Goal: Information Seeking & Learning: Compare options

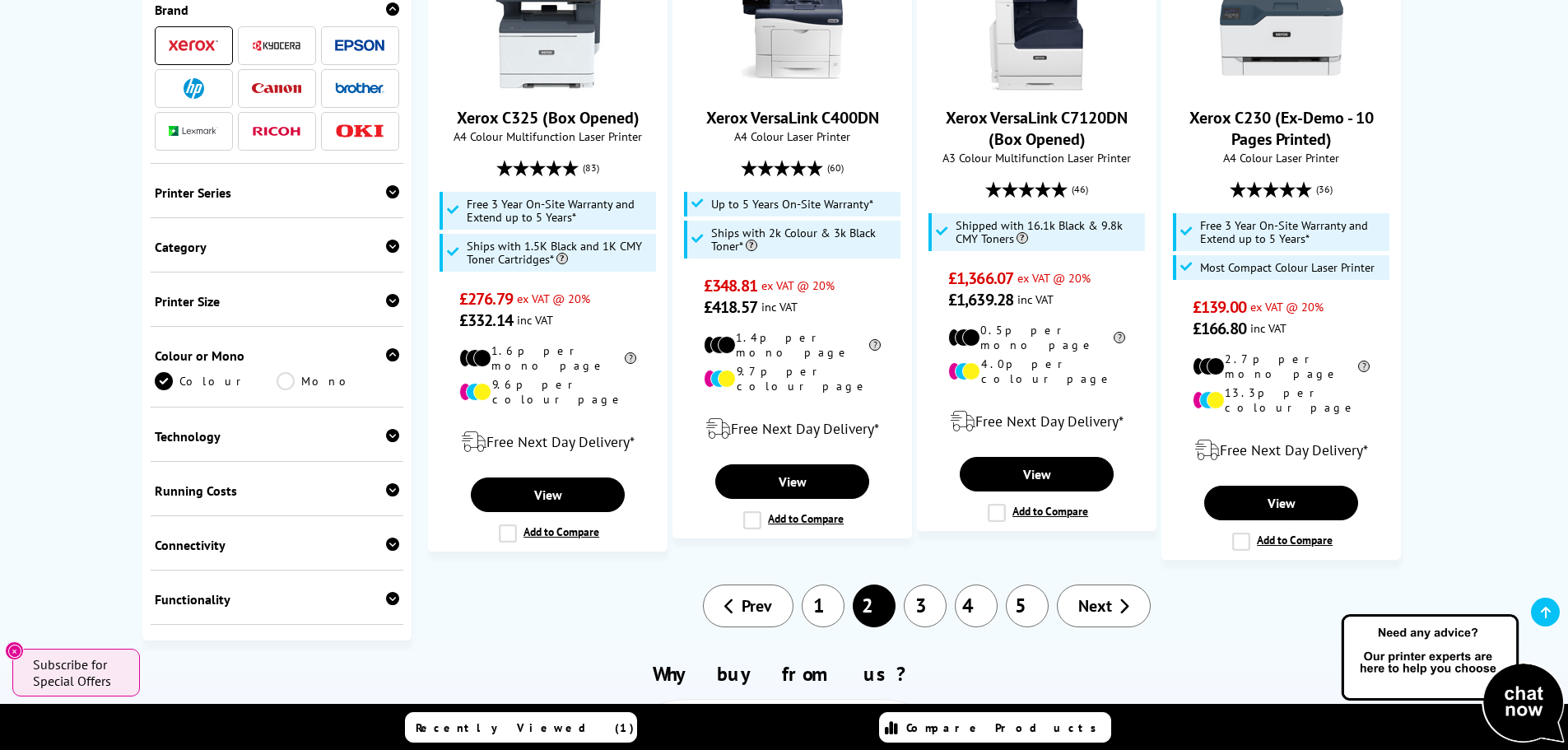
scroll to position [1728, 0]
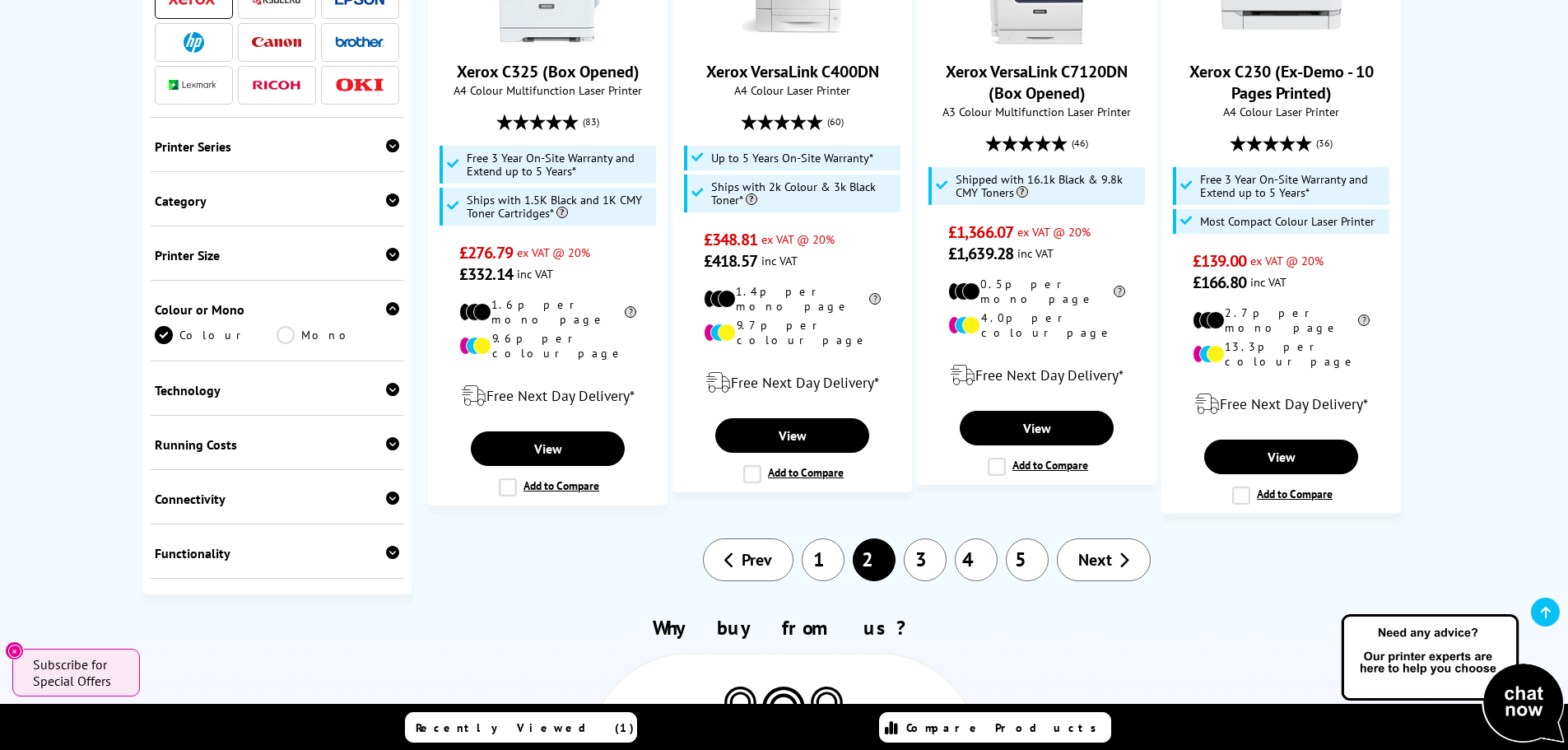
click at [823, 538] on link "1" at bounding box center [823, 560] width 43 height 43
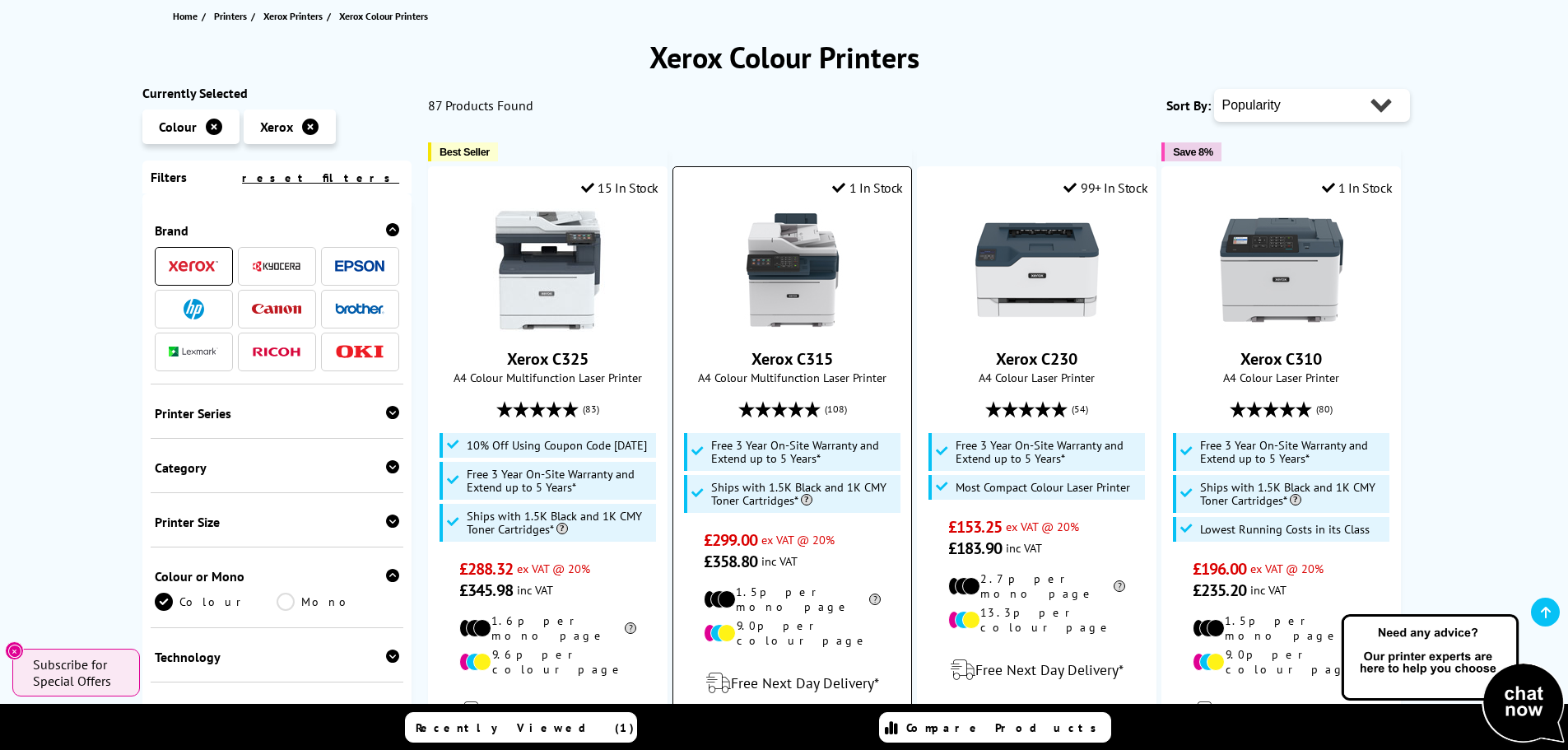
scroll to position [247, 0]
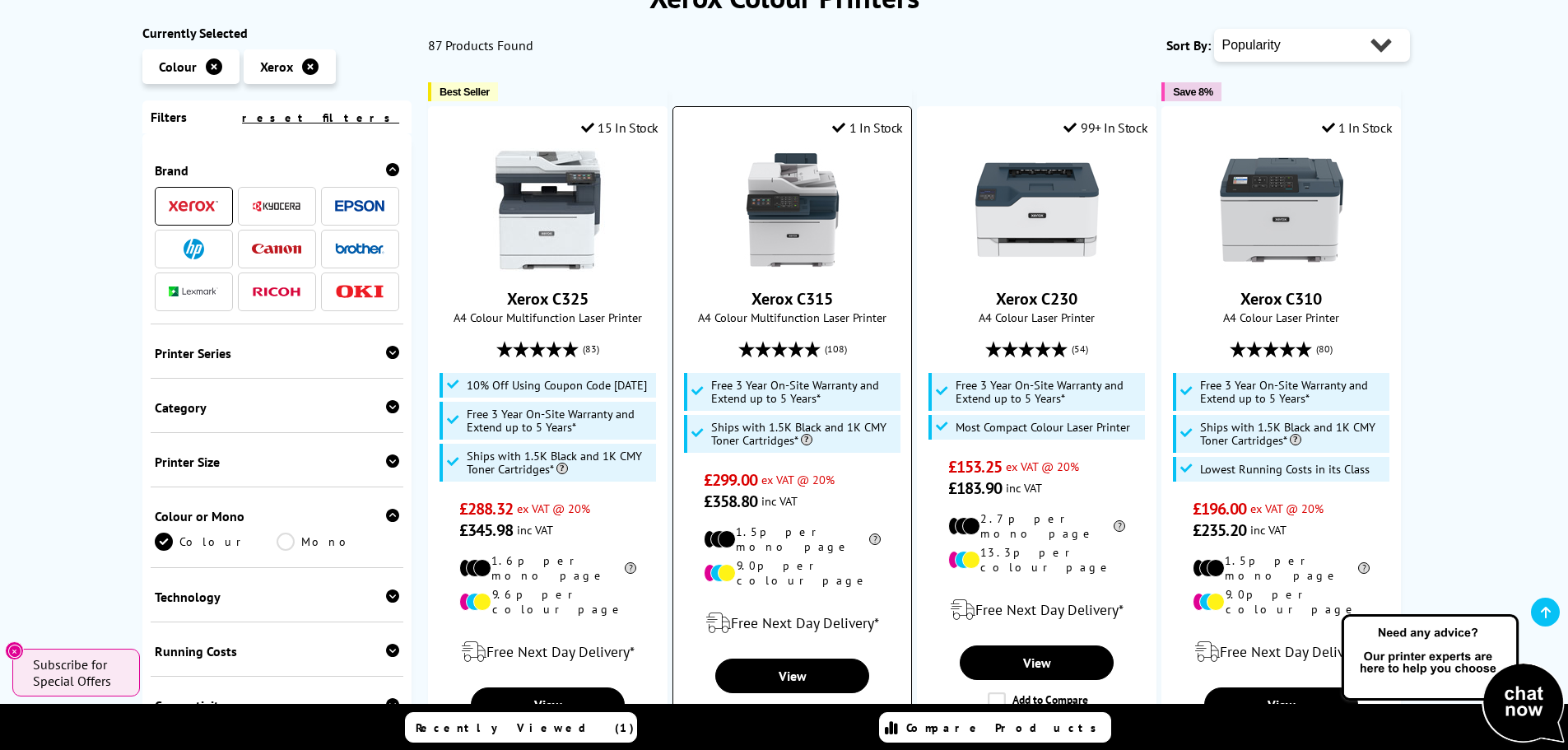
click at [803, 483] on span "ex VAT @ 20%" at bounding box center [797, 479] width 74 height 16
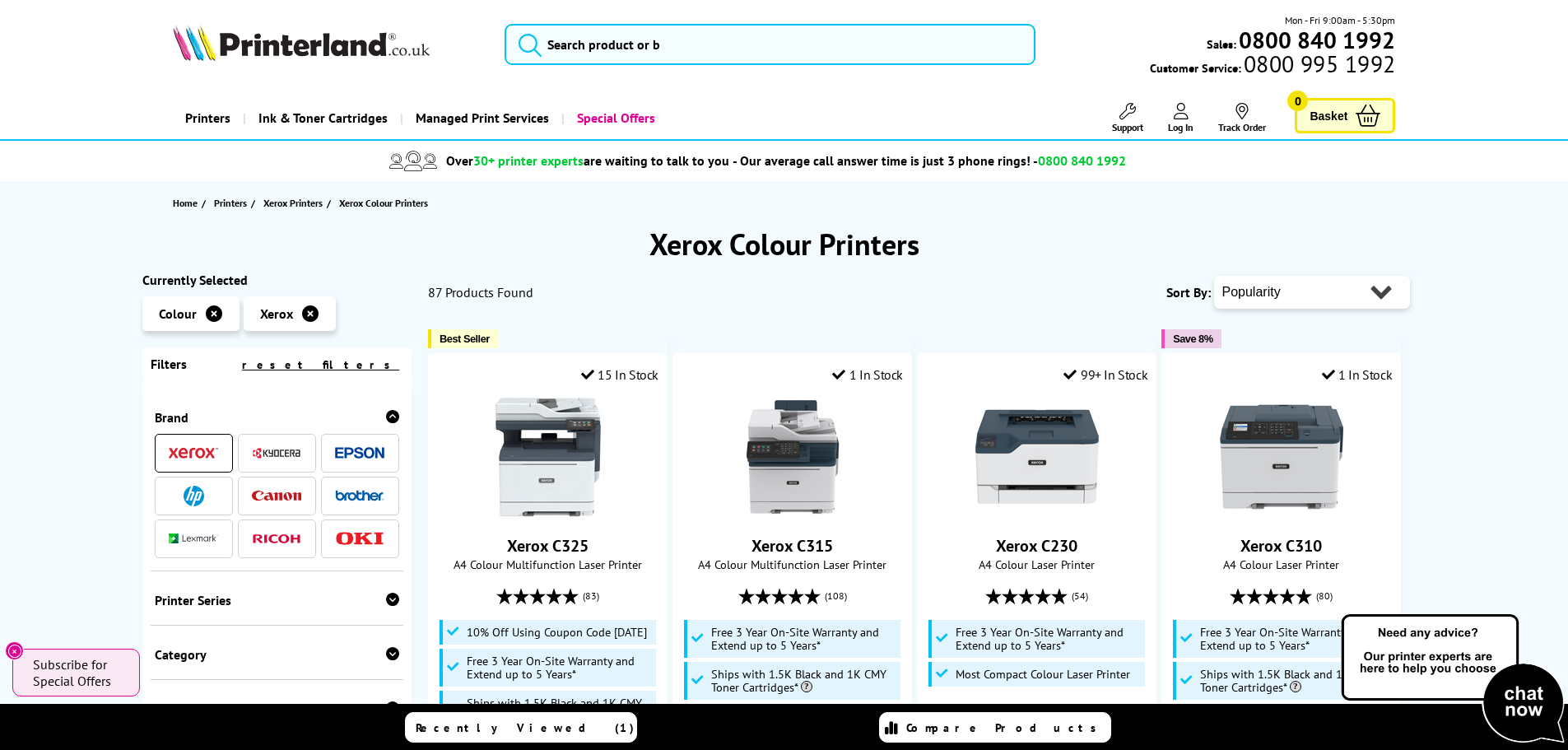
click at [731, 246] on h1 "Xerox Colour Printers" at bounding box center [784, 244] width 1284 height 39
click at [845, 238] on h1 "Xerox Colour Printers" at bounding box center [784, 244] width 1284 height 39
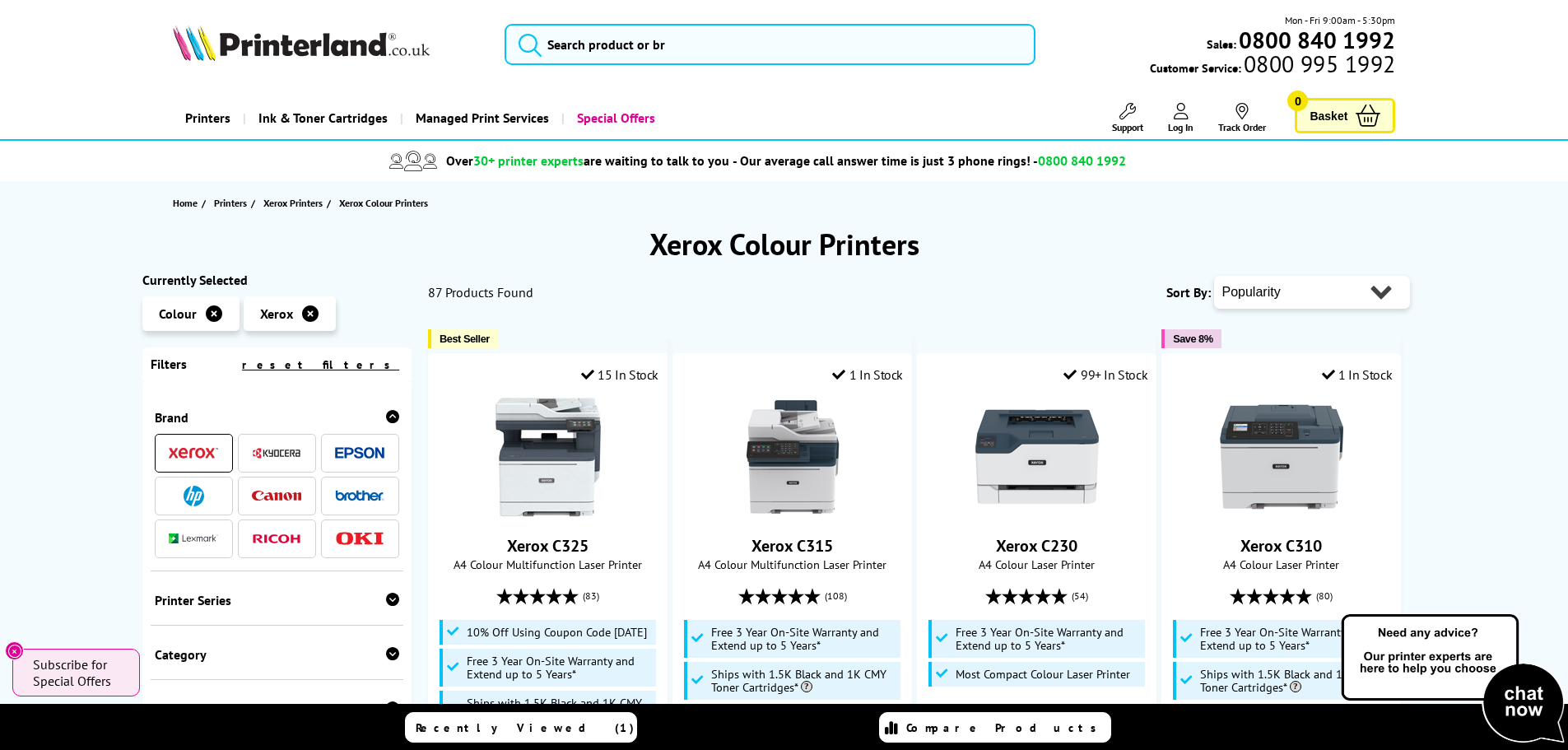
click at [845, 238] on h1 "Xerox Colour Printers" at bounding box center [784, 244] width 1284 height 39
click at [571, 227] on h1 "Xerox Colour Printers" at bounding box center [784, 244] width 1284 height 39
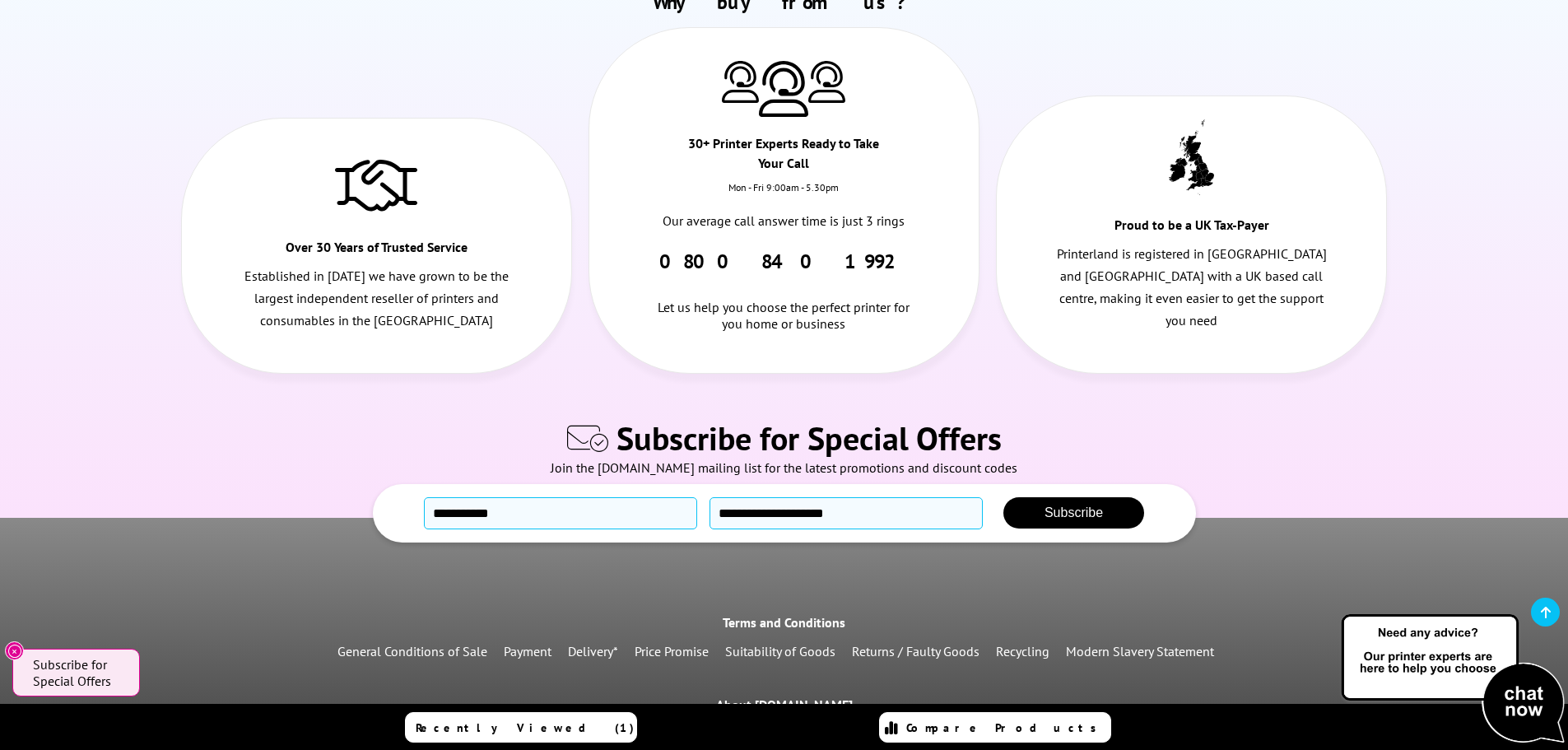
scroll to position [2650, 0]
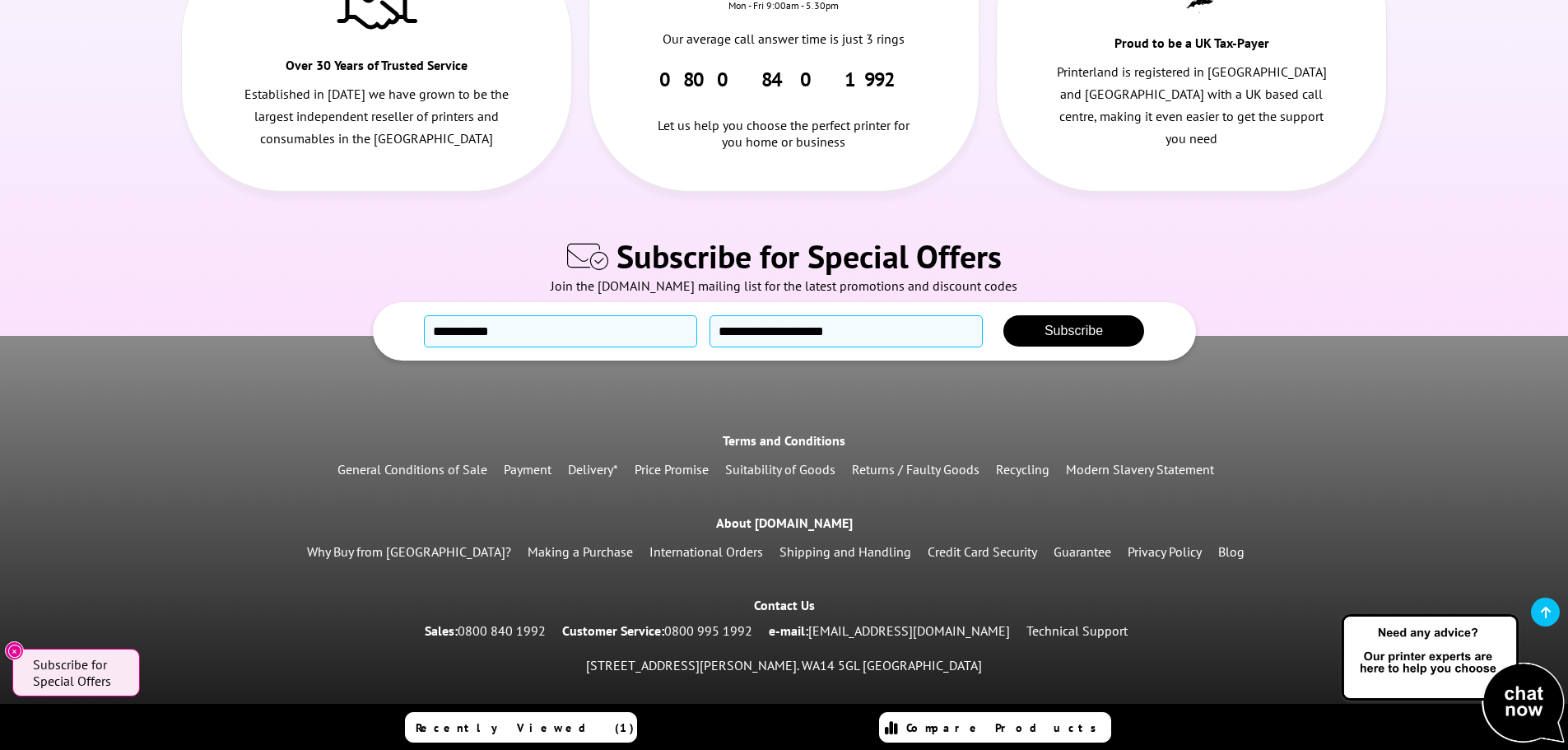
click at [846, 651] on div "[STREET_ADDRESS][PERSON_NAME]. WA14 5GL [GEOGRAPHIC_DATA]" at bounding box center [784, 665] width 1568 height 29
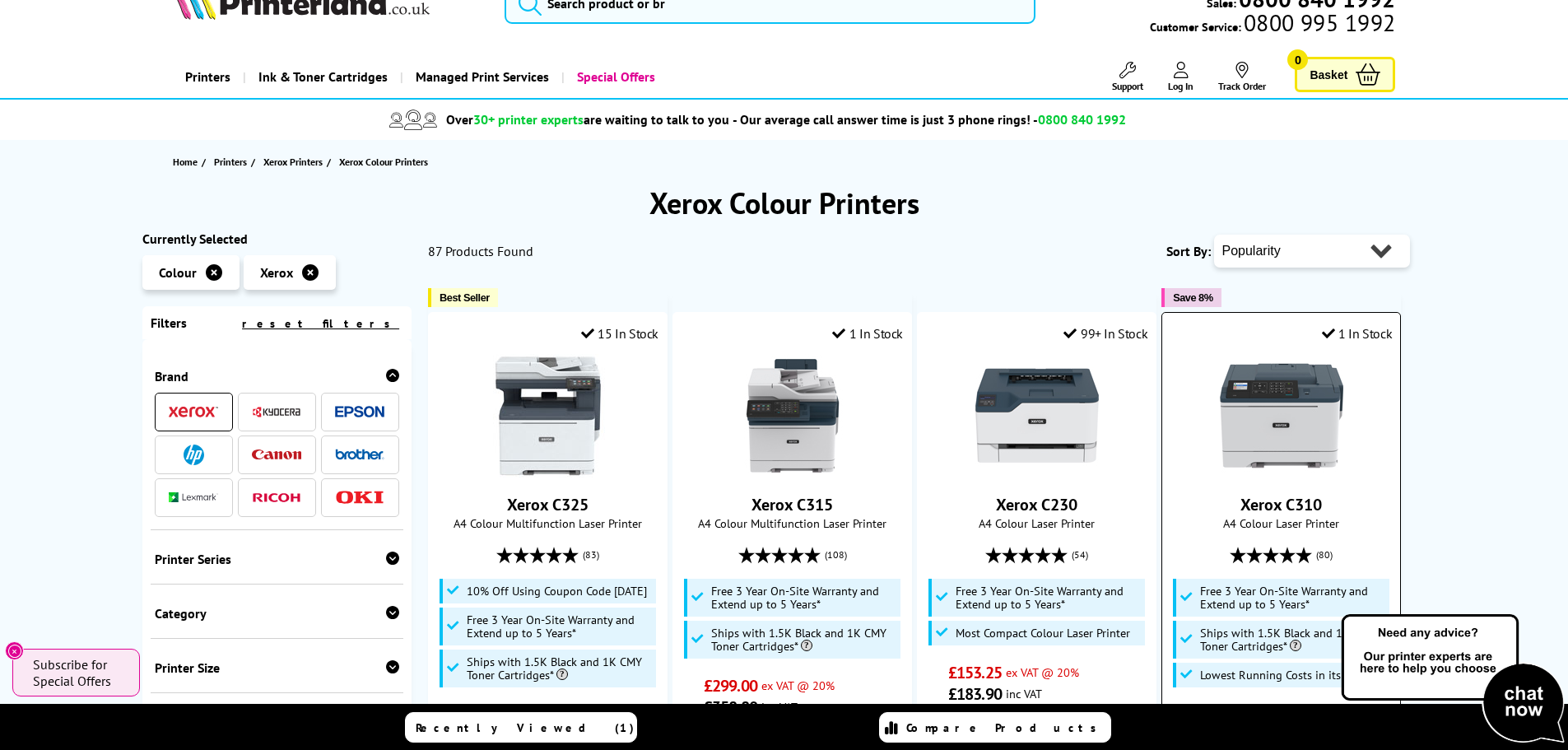
scroll to position [0, 0]
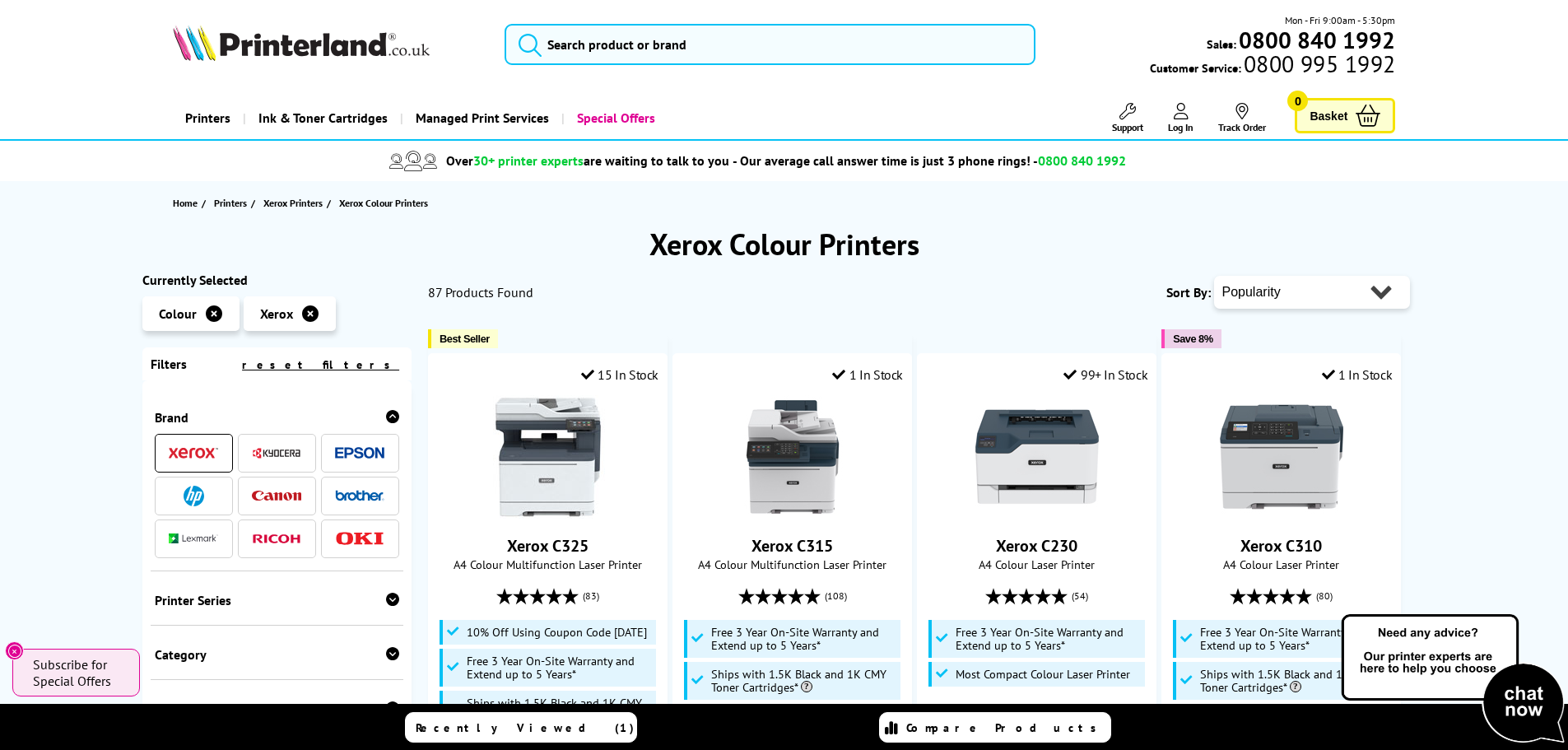
click at [882, 241] on h1 "Xerox Colour Printers" at bounding box center [784, 244] width 1284 height 39
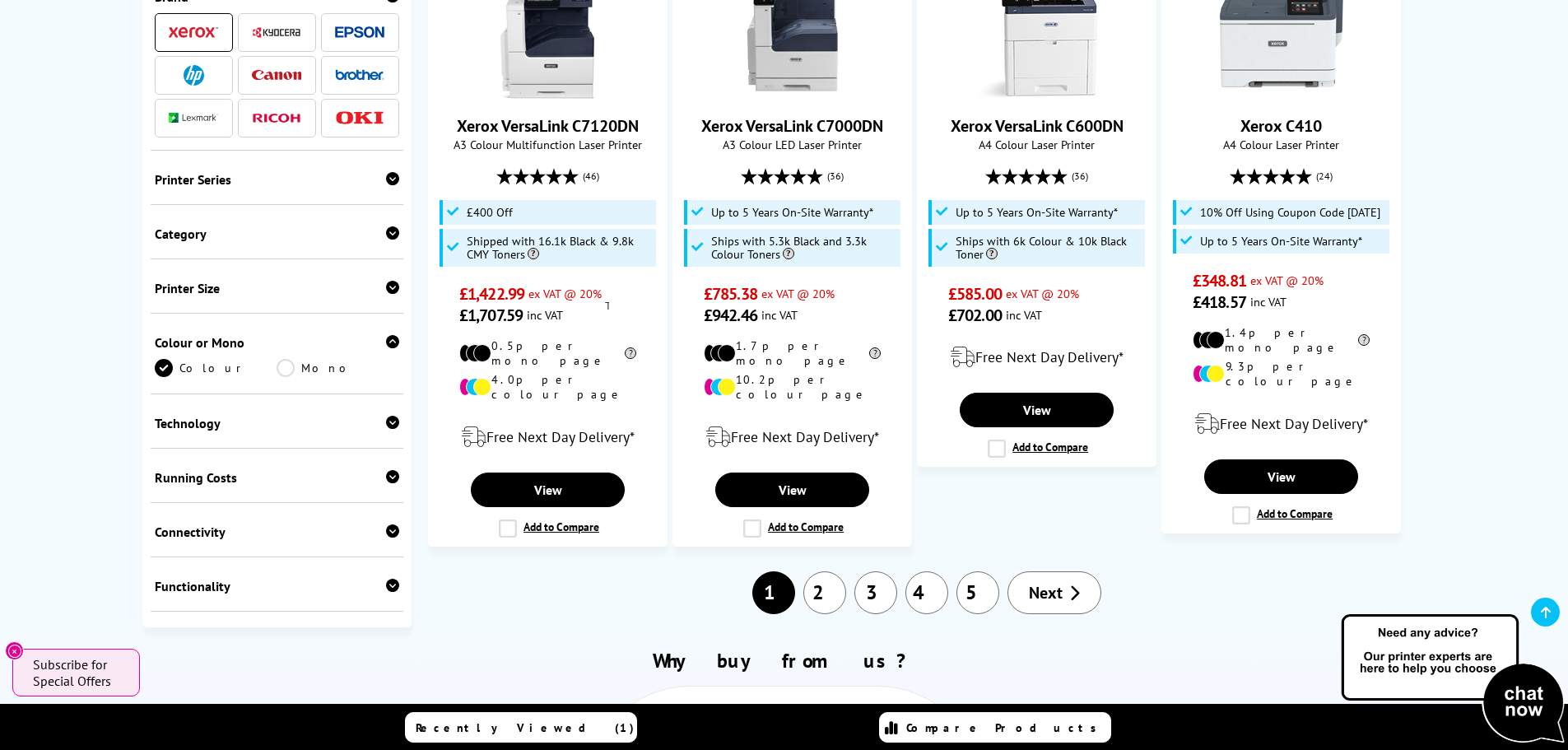
scroll to position [2139, 0]
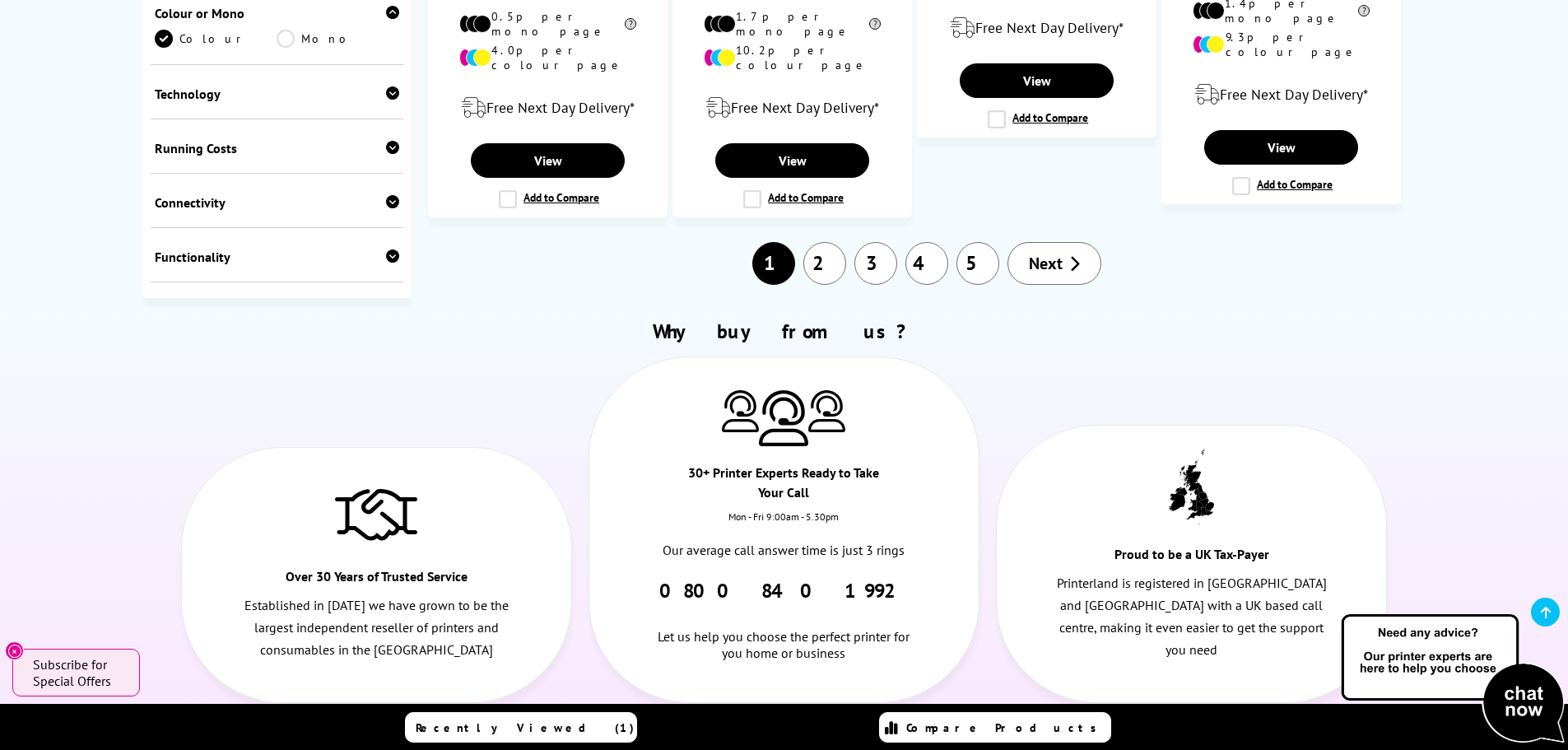
click at [825, 242] on link "2" at bounding box center [825, 264] width 43 height 43
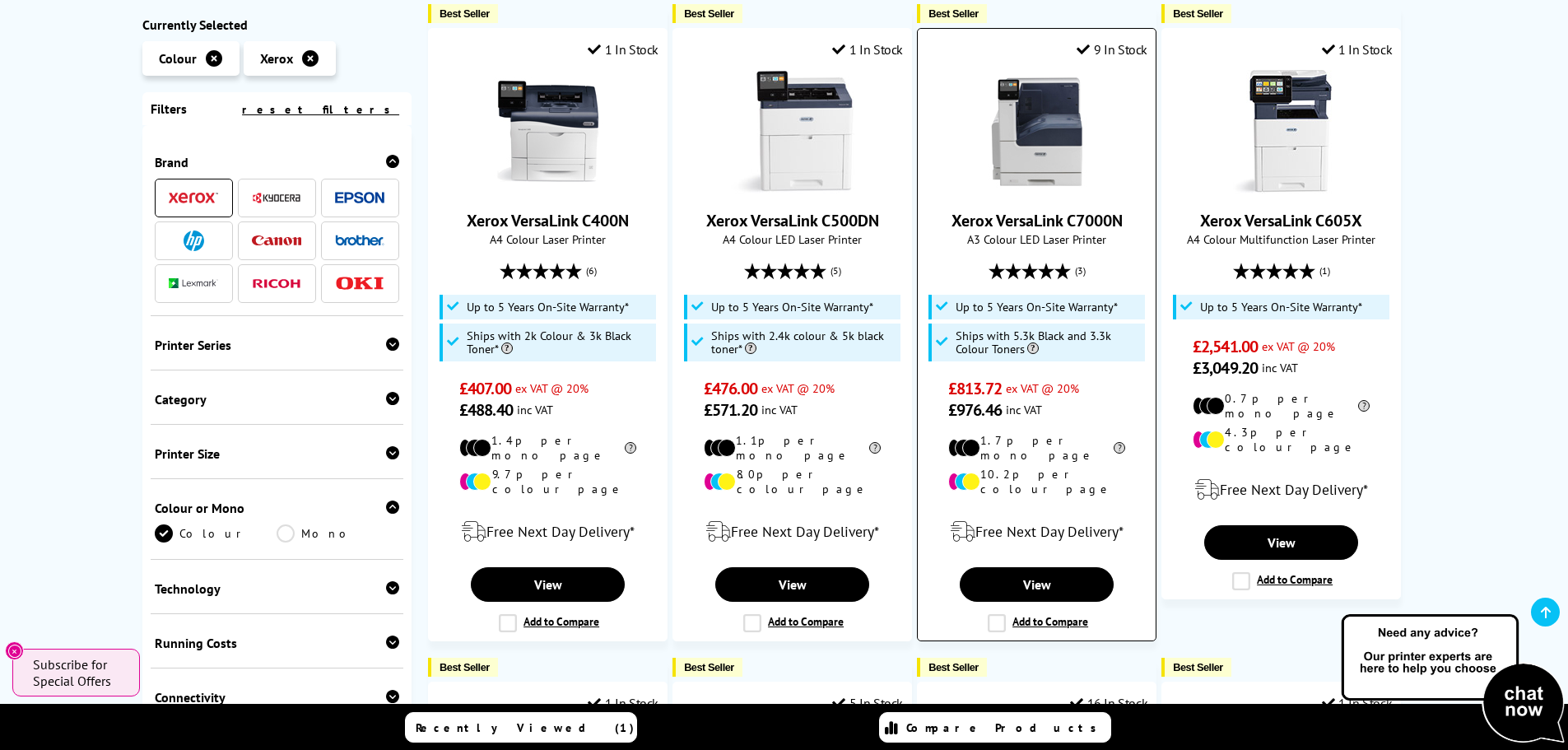
scroll to position [412, 0]
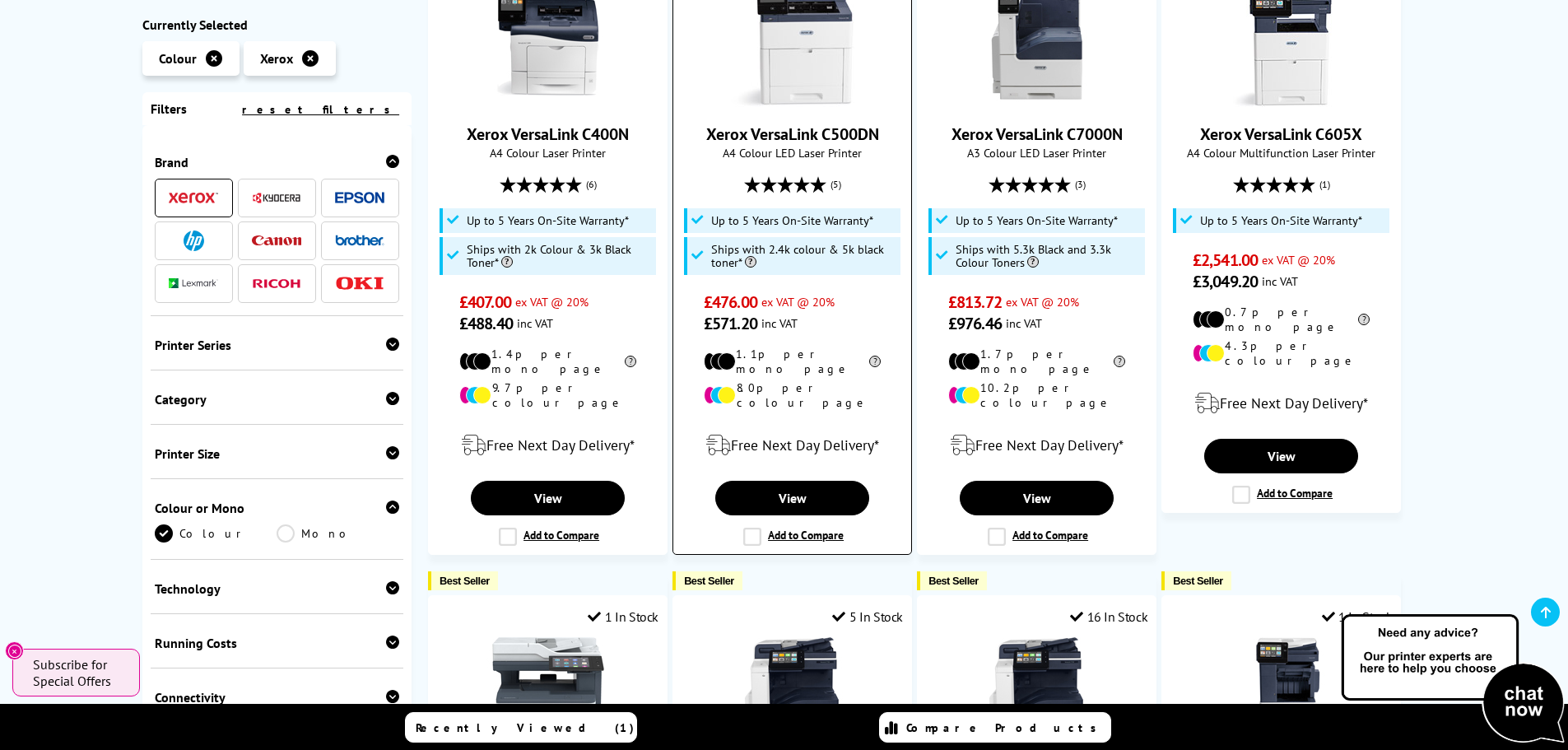
click at [636, 383] on li "8.0p per colour page" at bounding box center [547, 395] width 177 height 30
click at [801, 422] on div "Free Next Day Delivery*" at bounding box center [792, 445] width 222 height 46
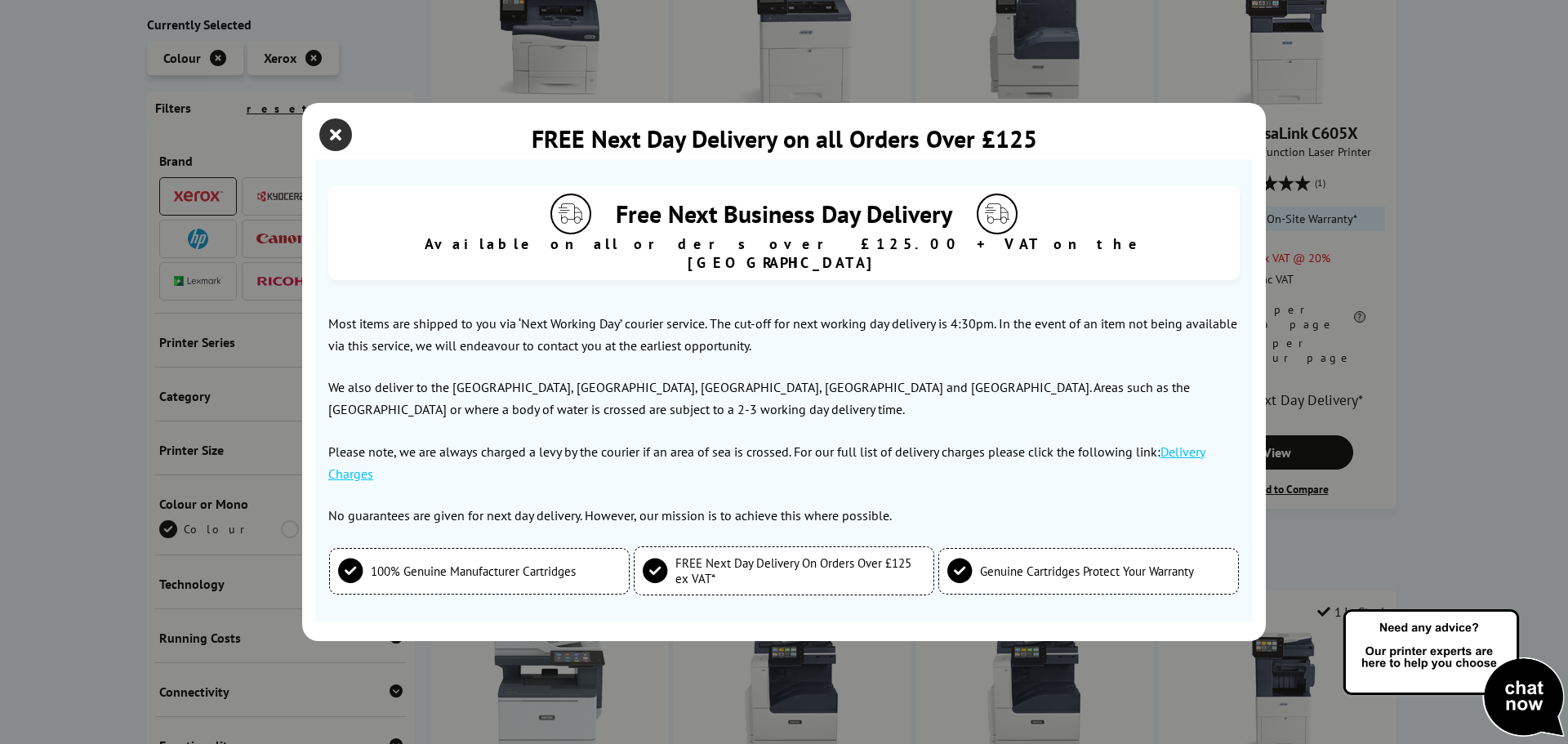
click at [331, 145] on icon "close modal" at bounding box center [336, 135] width 33 height 33
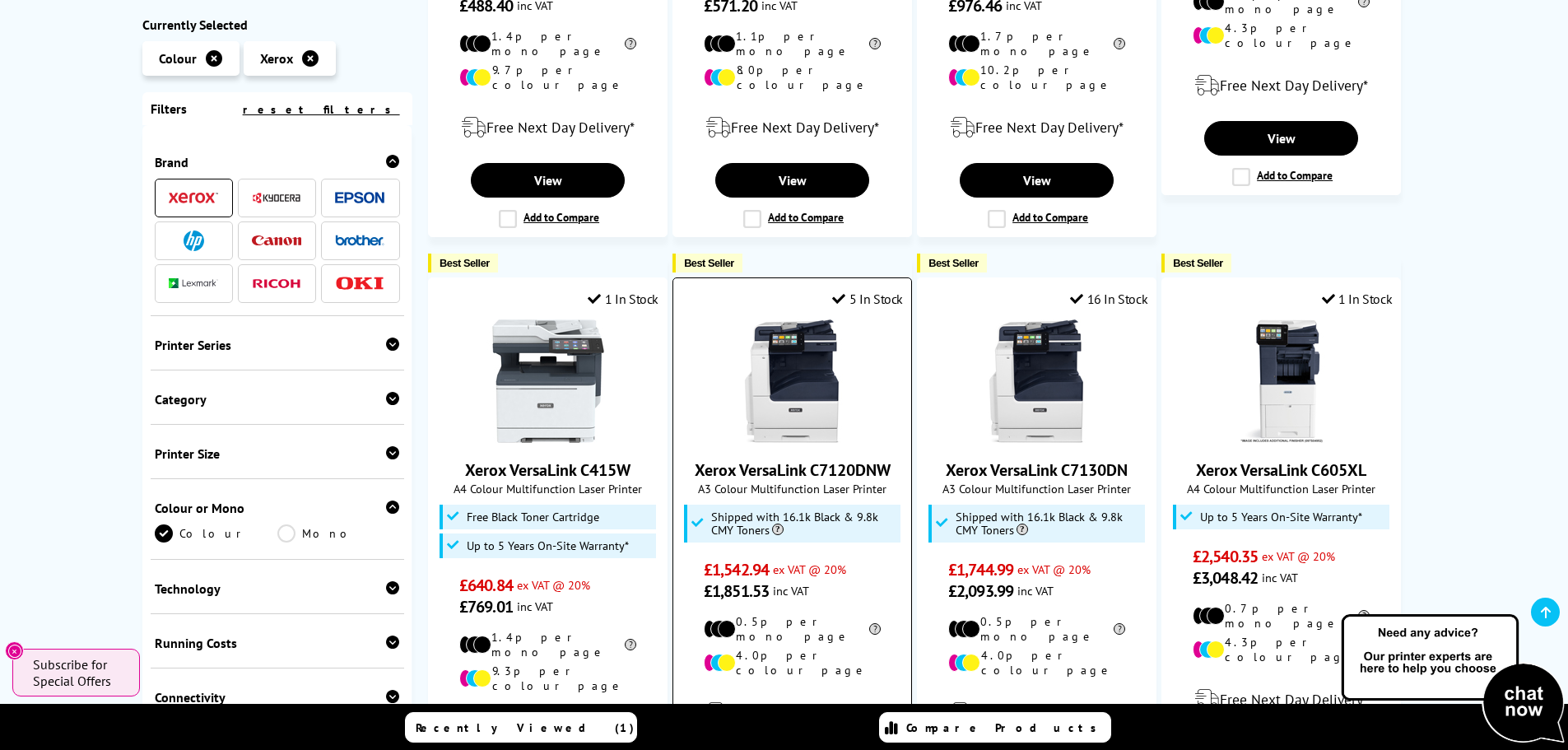
scroll to position [741, 0]
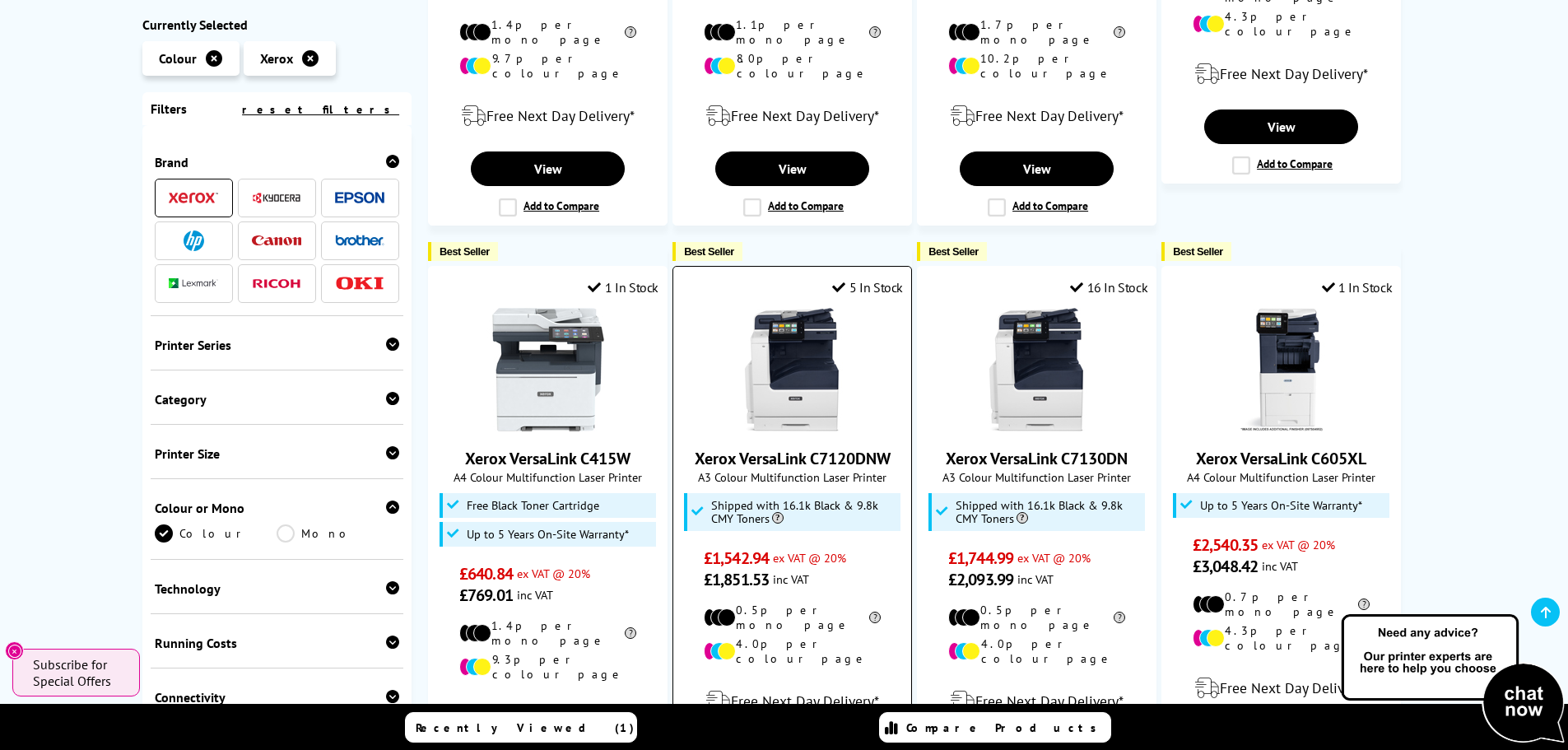
click at [857, 499] on span "Shipped with 16.1k Black & 9.8k CMY Toners" at bounding box center [804, 512] width 186 height 26
click at [1007, 499] on span "Shipped with 16.1k Black & 9.8k CMY Toners" at bounding box center [1048, 512] width 186 height 26
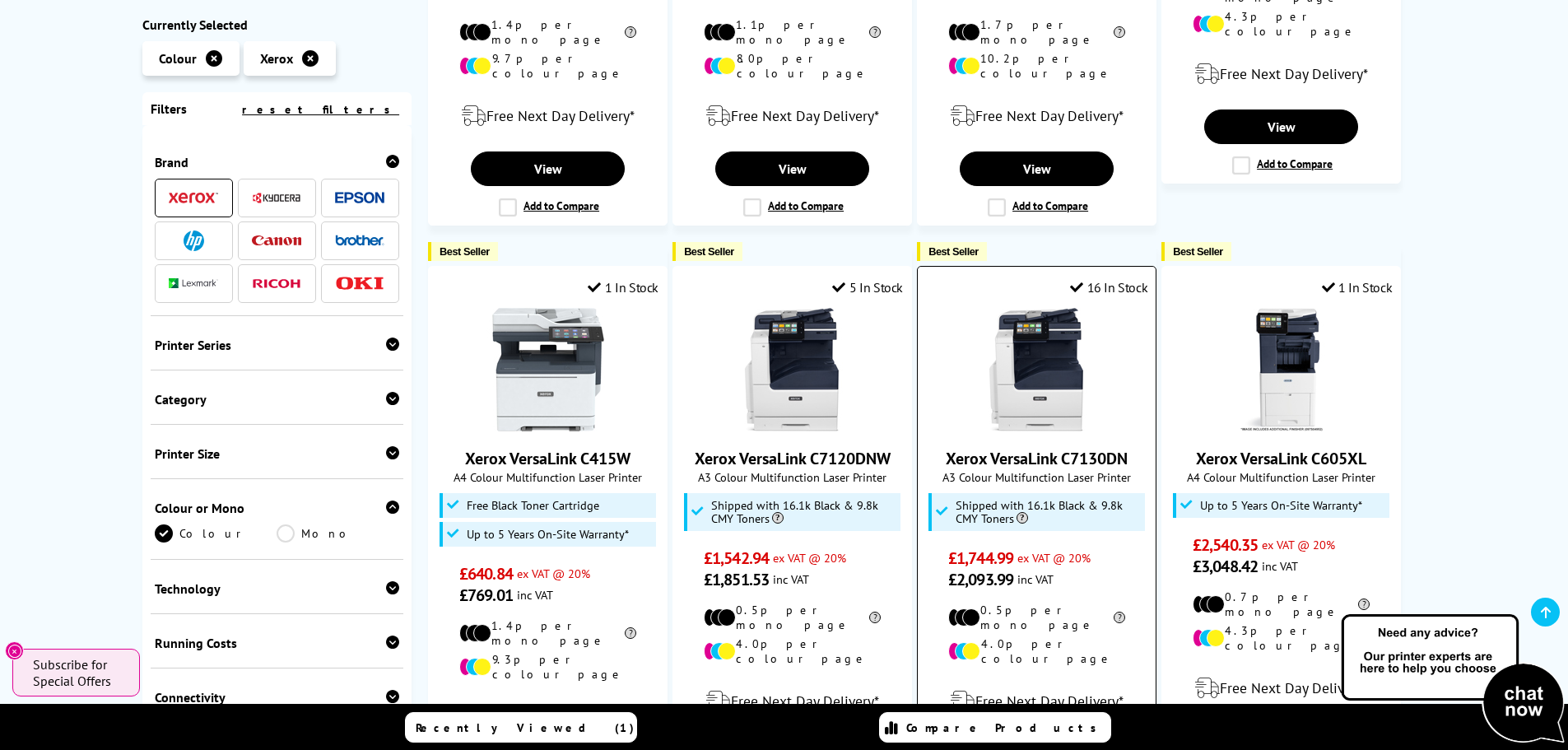
click at [1007, 499] on span "Shipped with 16.1k Black & 9.8k CMY Toners" at bounding box center [1048, 512] width 186 height 26
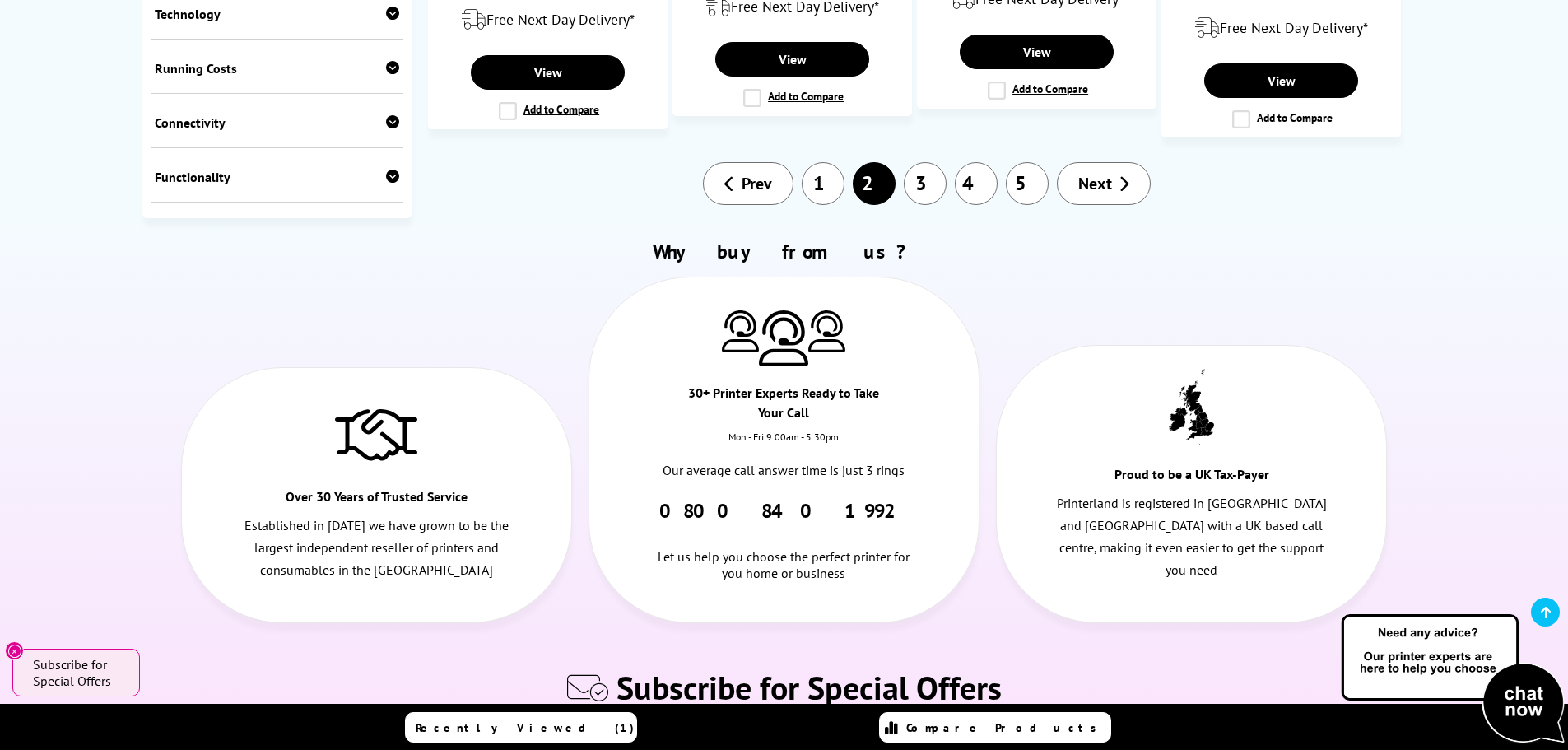
scroll to position [2057, 0]
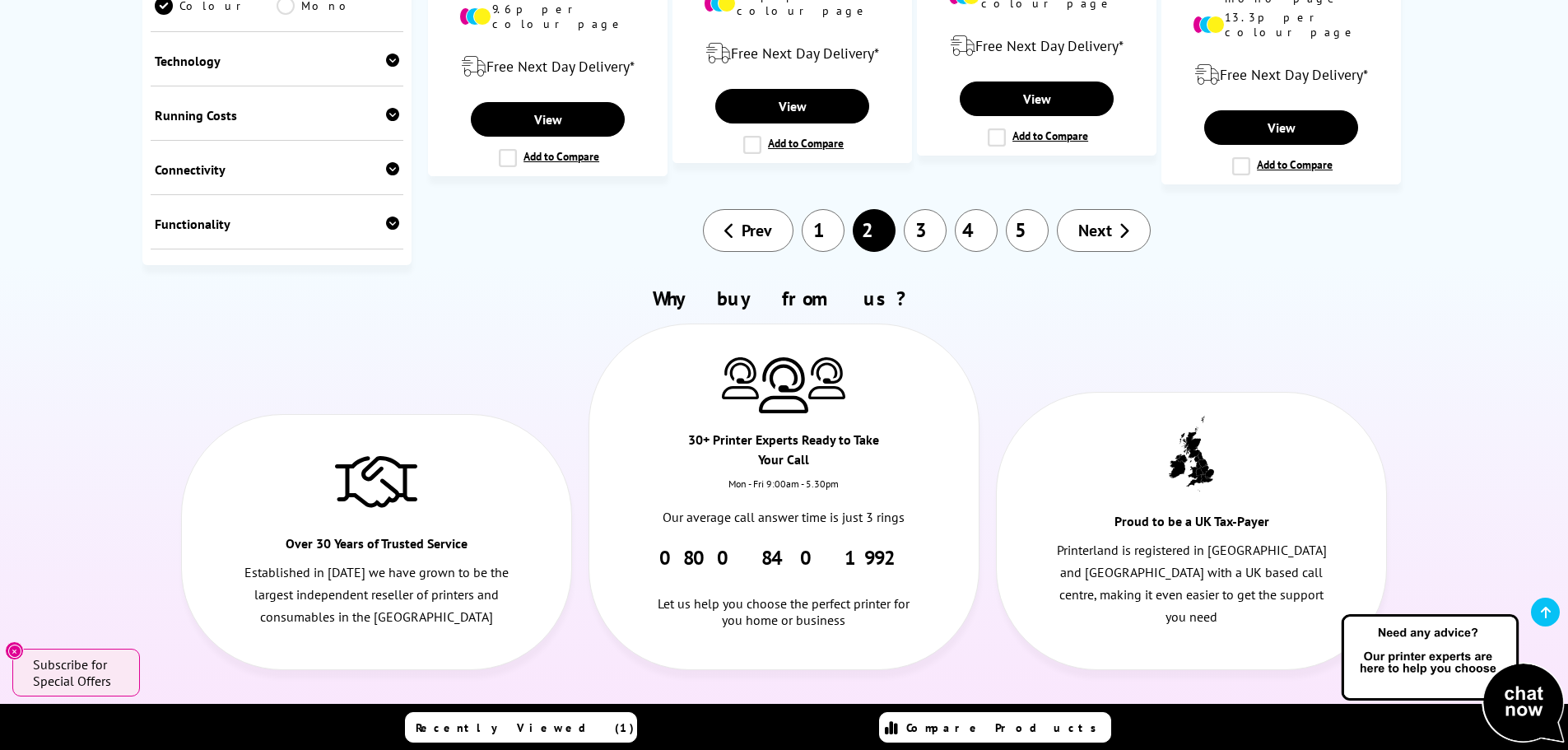
click at [852, 713] on span "Subscribe for Special Offers" at bounding box center [809, 734] width 385 height 43
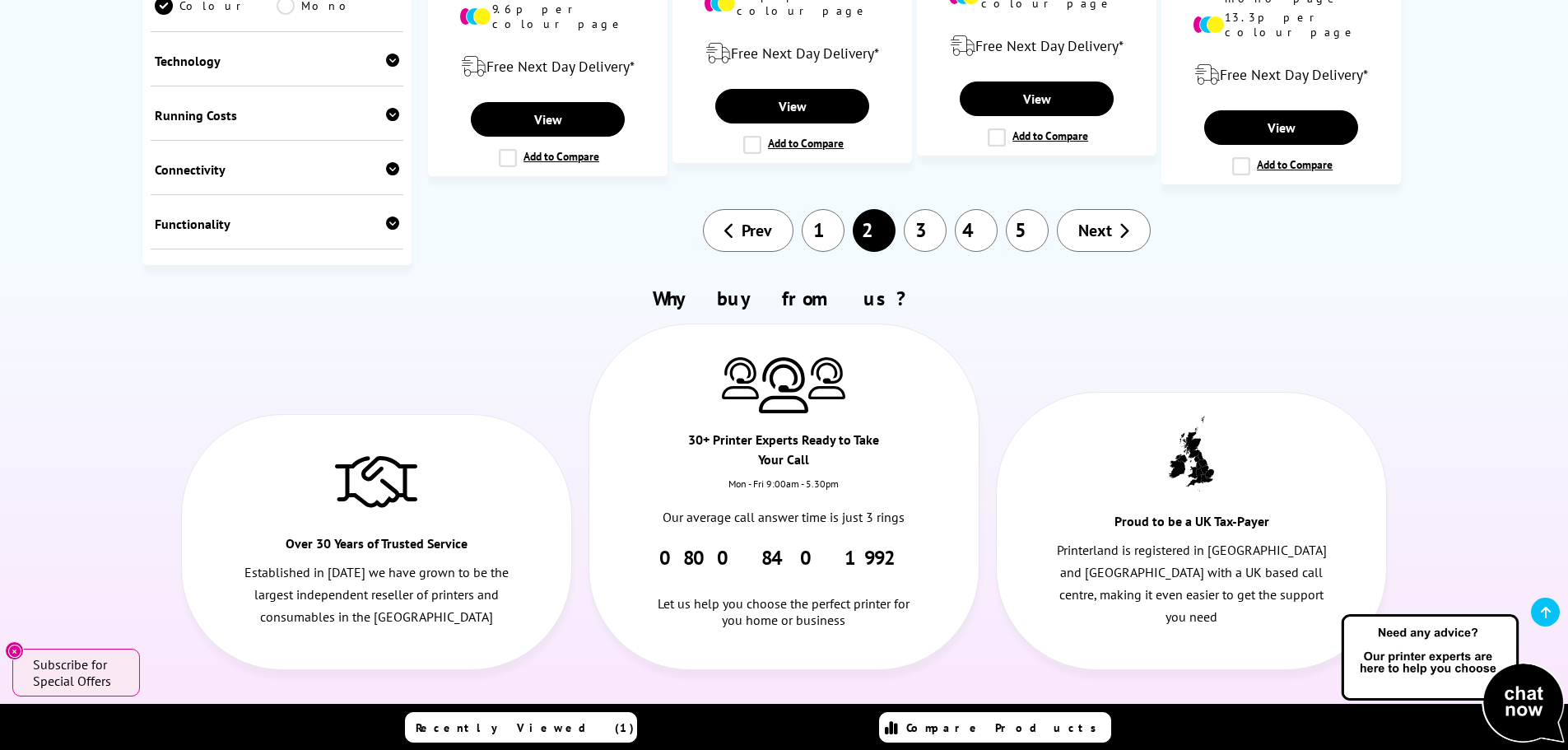
click at [883, 713] on span "Subscribe for Special Offers" at bounding box center [809, 734] width 385 height 43
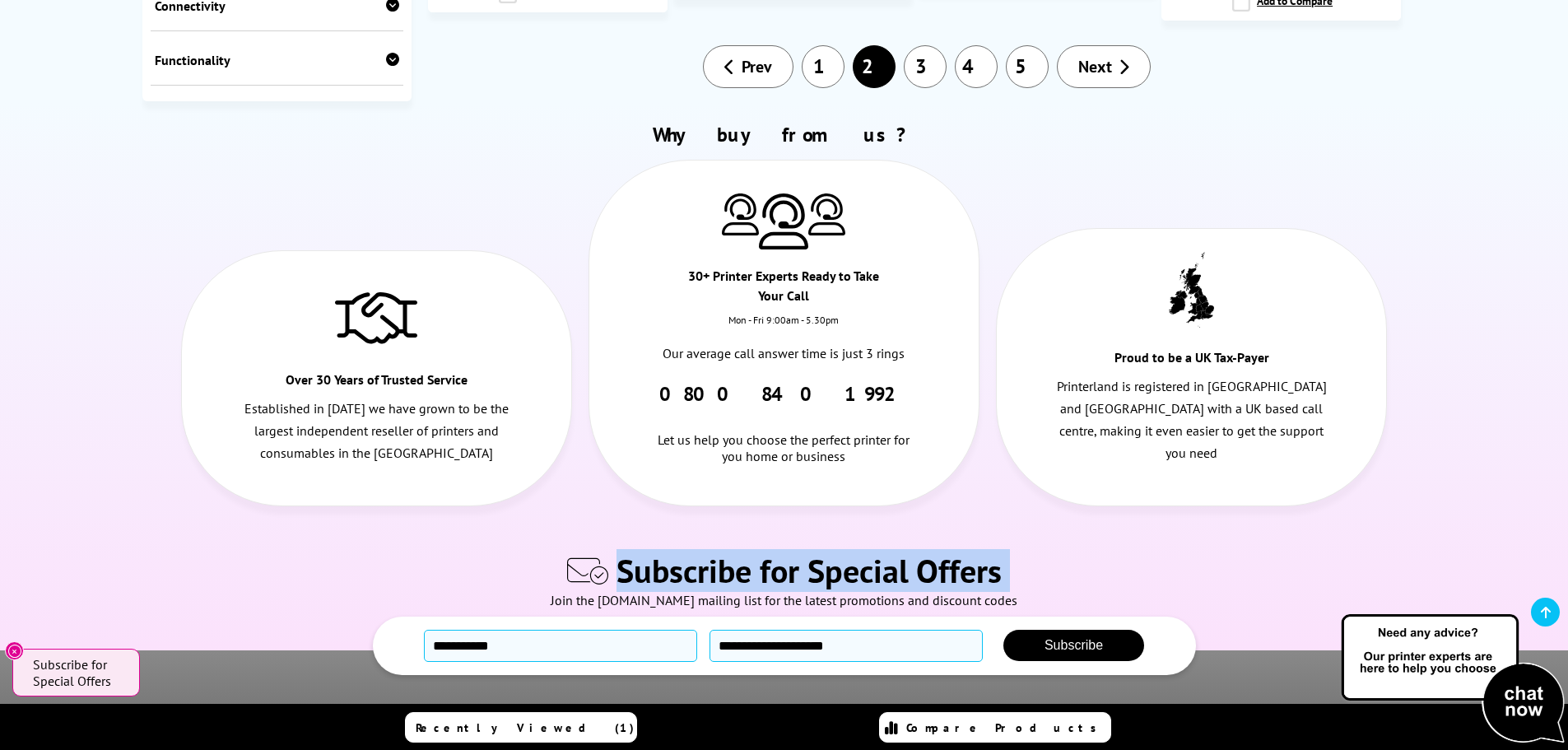
scroll to position [2522, 0]
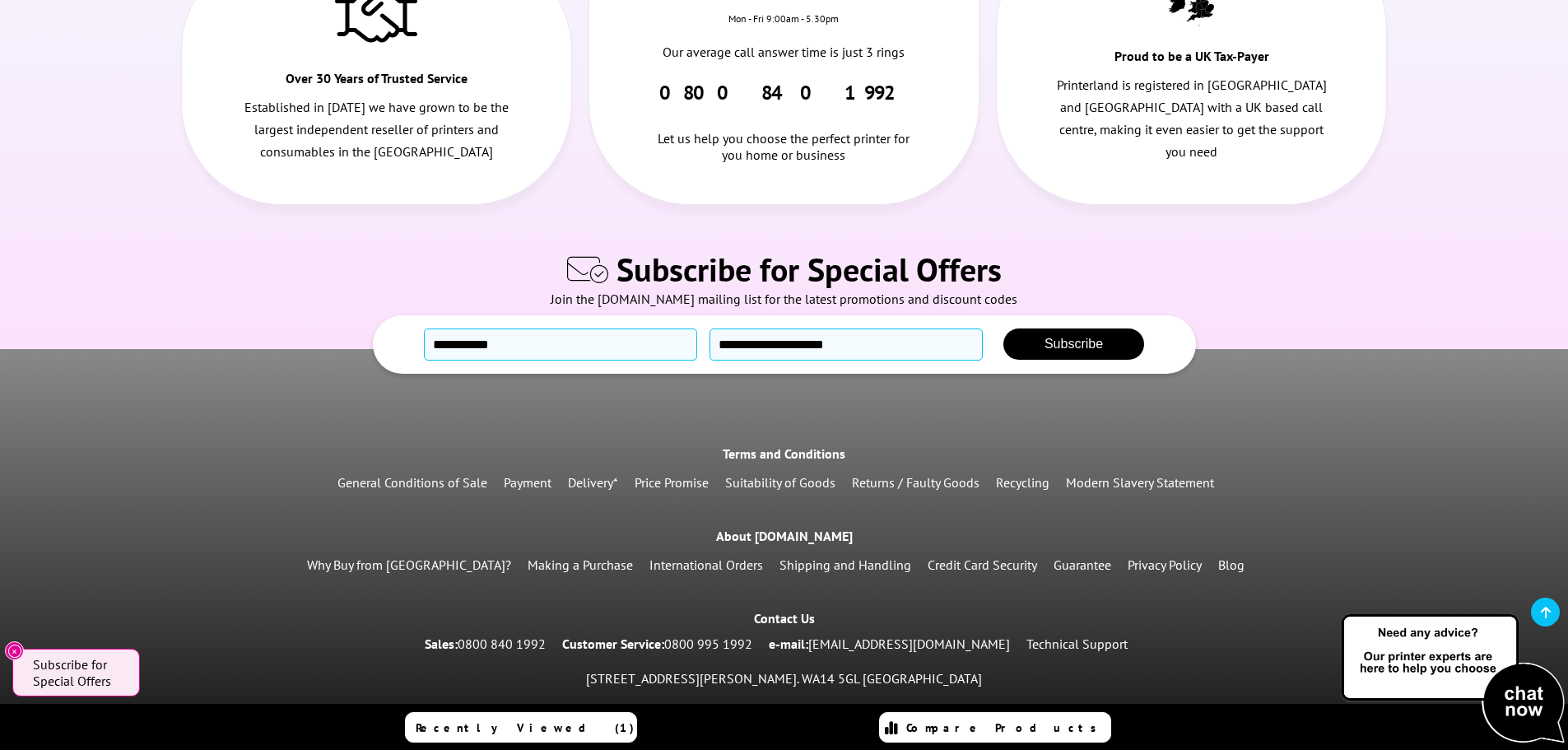
click at [839, 664] on div "[STREET_ADDRESS][PERSON_NAME]. WA14 5GL [GEOGRAPHIC_DATA]" at bounding box center [784, 678] width 1568 height 29
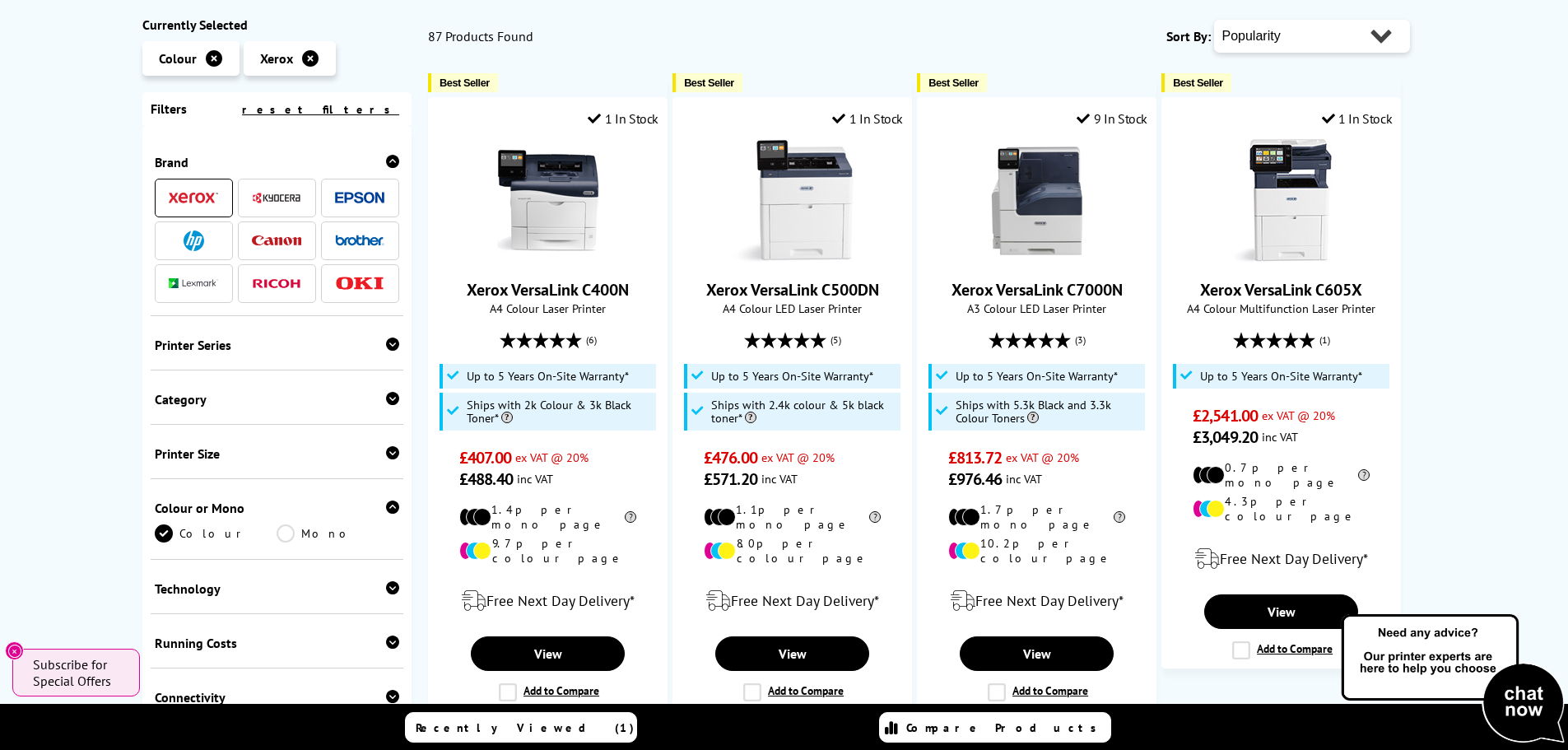
scroll to position [0, 0]
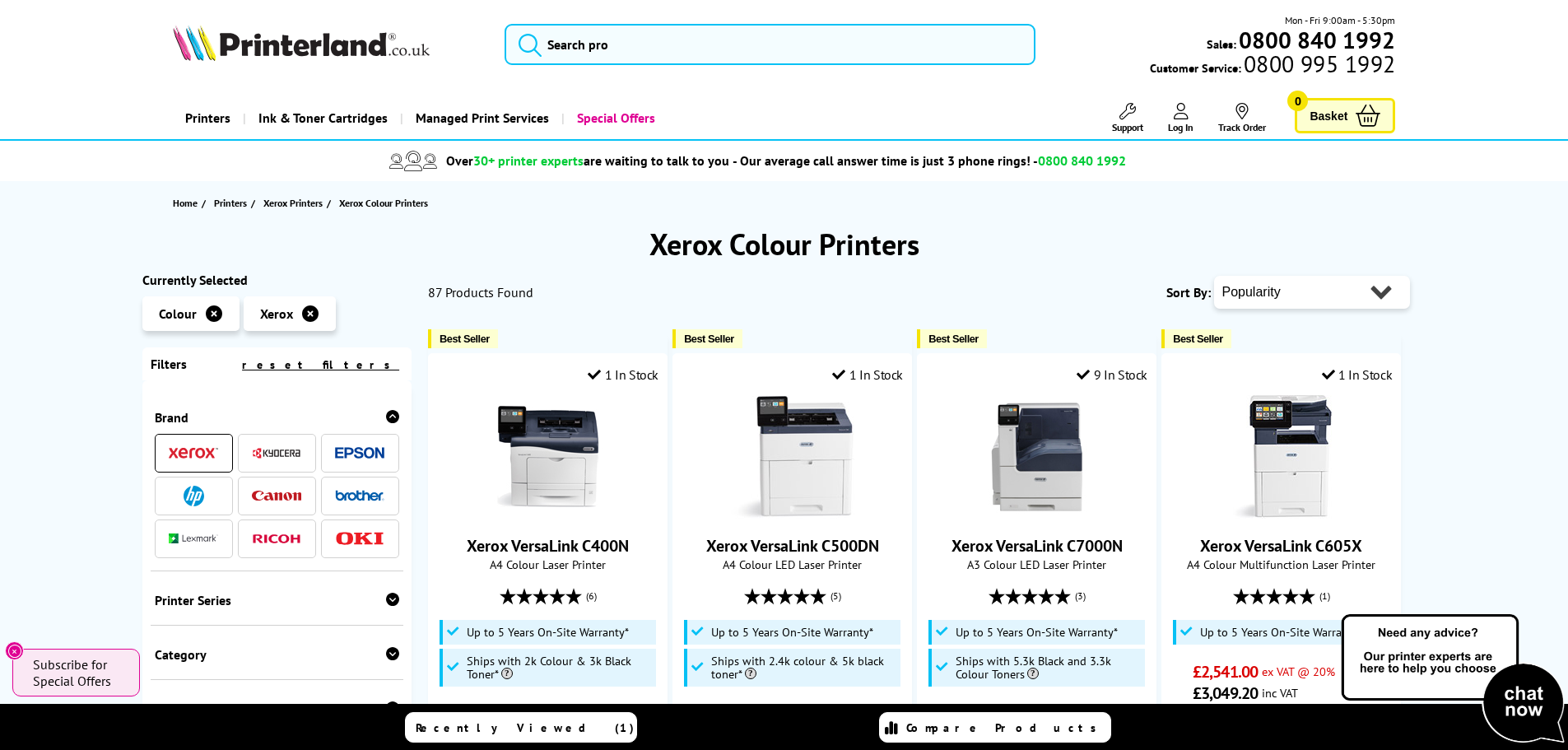
drag, startPoint x: 1203, startPoint y: 515, endPoint x: 1188, endPoint y: 346, distance: 169.7
click at [772, 248] on h1 "Xerox Colour Printers" at bounding box center [784, 244] width 1284 height 39
click at [769, 246] on h1 "Xerox Colour Printers" at bounding box center [784, 244] width 1284 height 39
click at [766, 245] on h1 "Xerox Colour Printers" at bounding box center [784, 244] width 1284 height 39
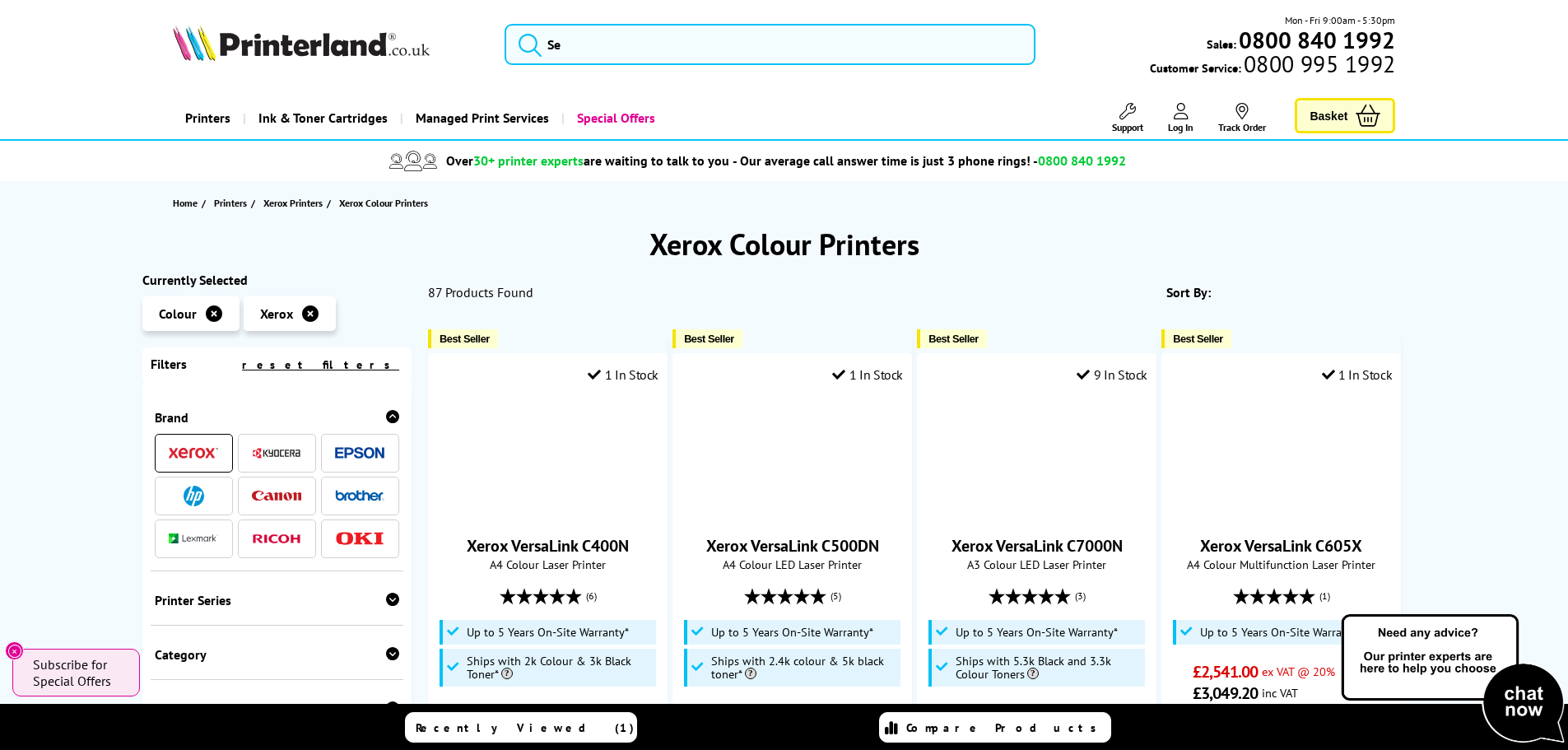
drag, startPoint x: 1223, startPoint y: 591, endPoint x: 1140, endPoint y: 330, distance: 273.9
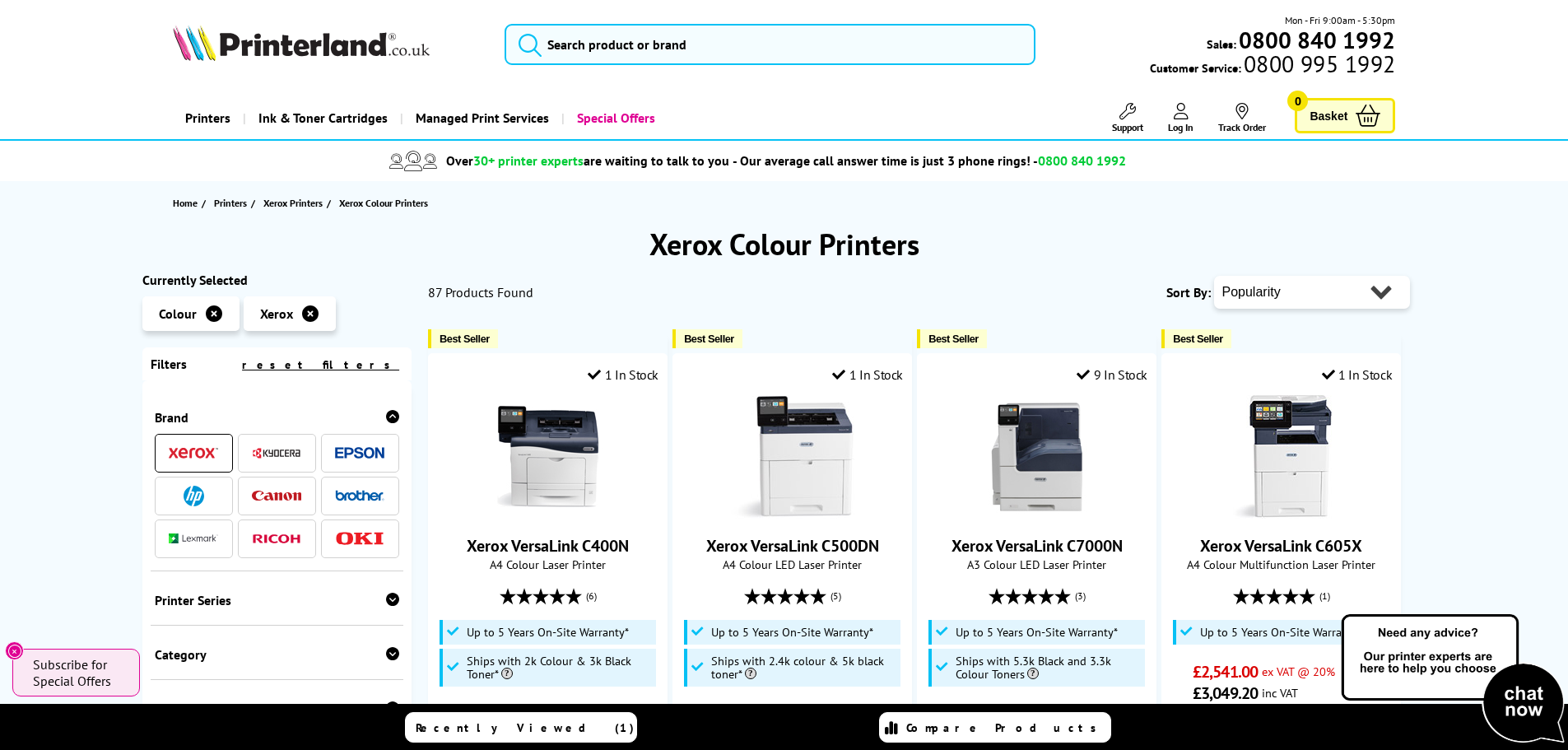
click at [1043, 157] on span "0800 840 1992" at bounding box center [1082, 160] width 88 height 17
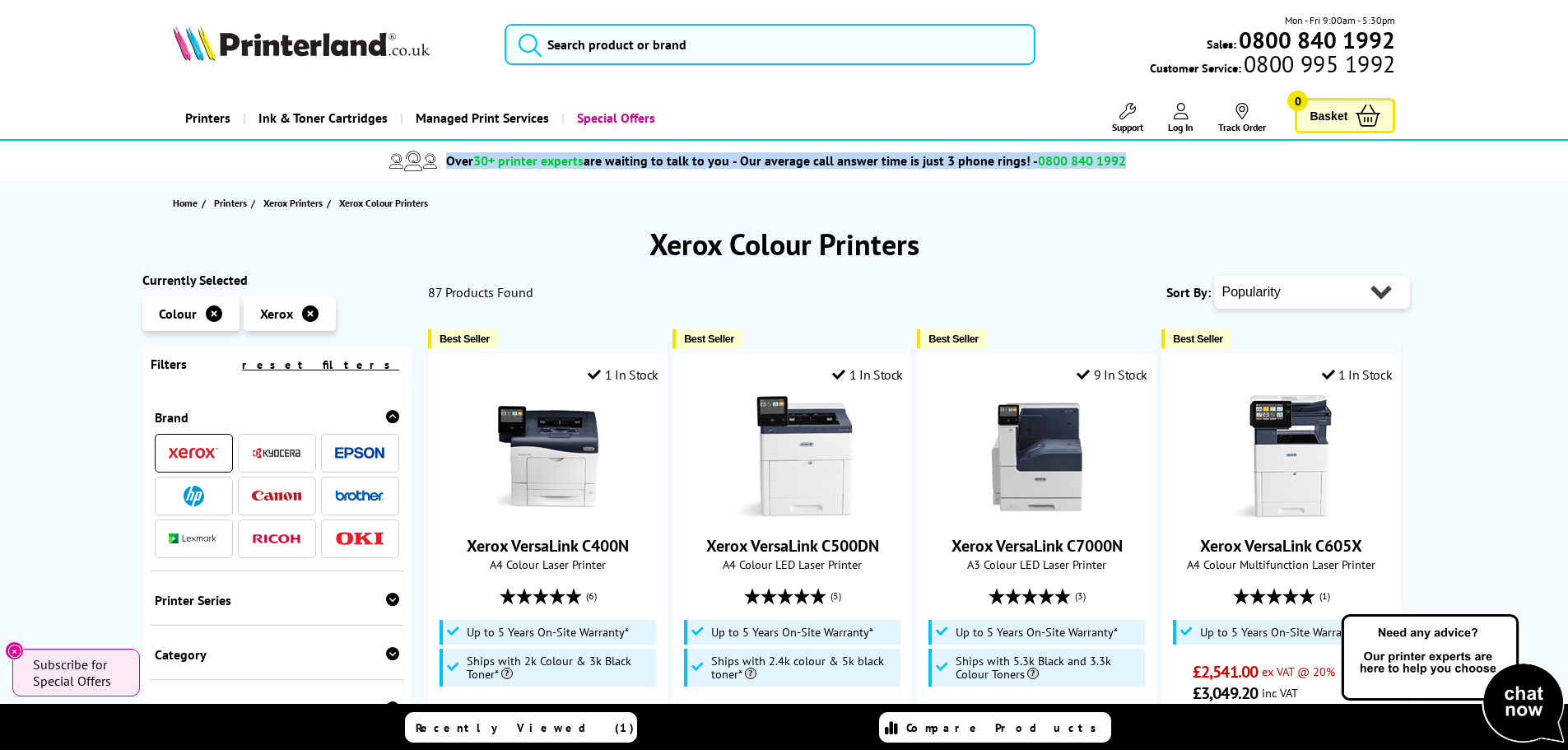
click at [1043, 157] on span "0800 840 1992" at bounding box center [1082, 160] width 88 height 17
click at [1071, 161] on span "0800 840 1992" at bounding box center [1082, 160] width 88 height 17
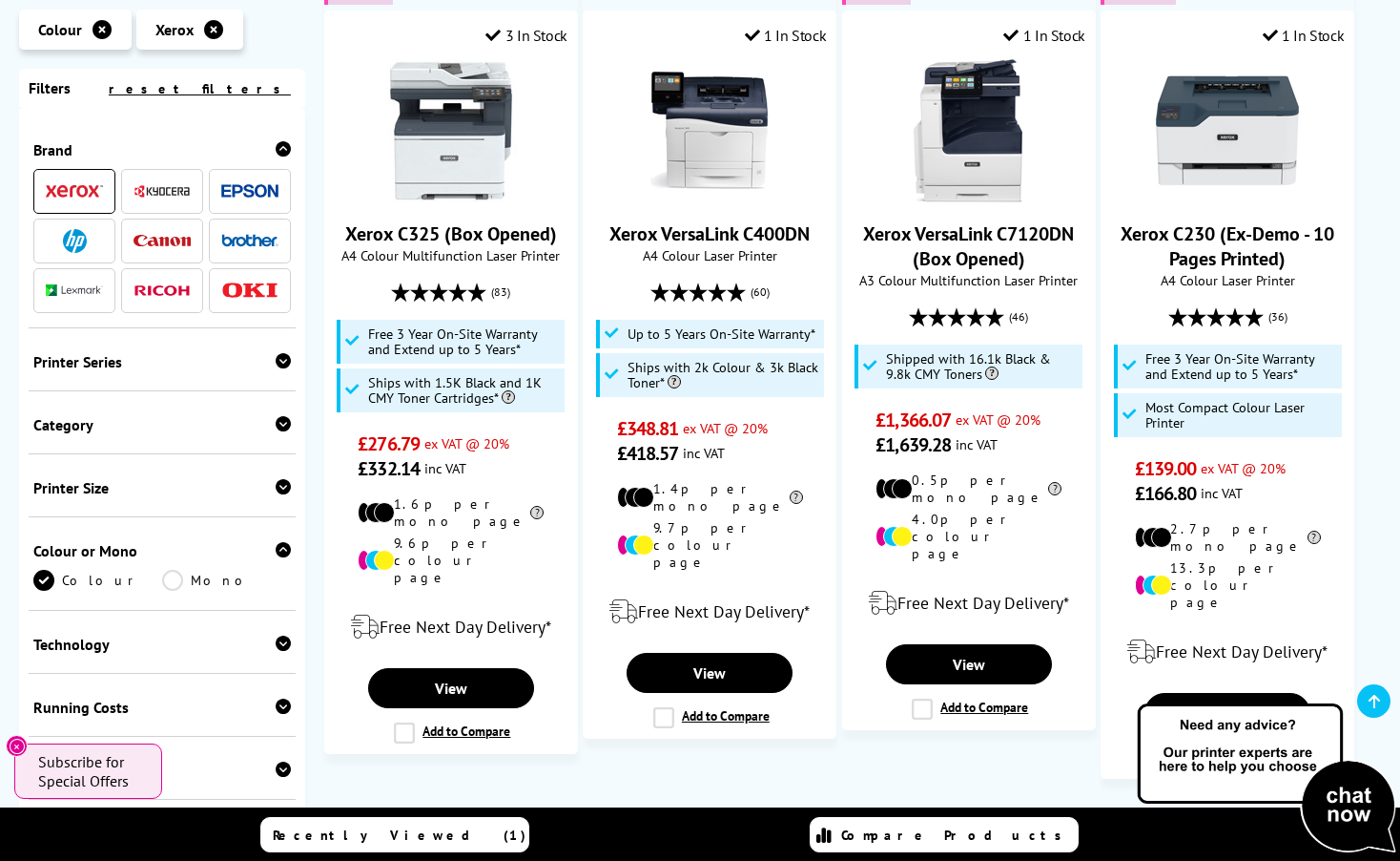
scroll to position [2099, 0]
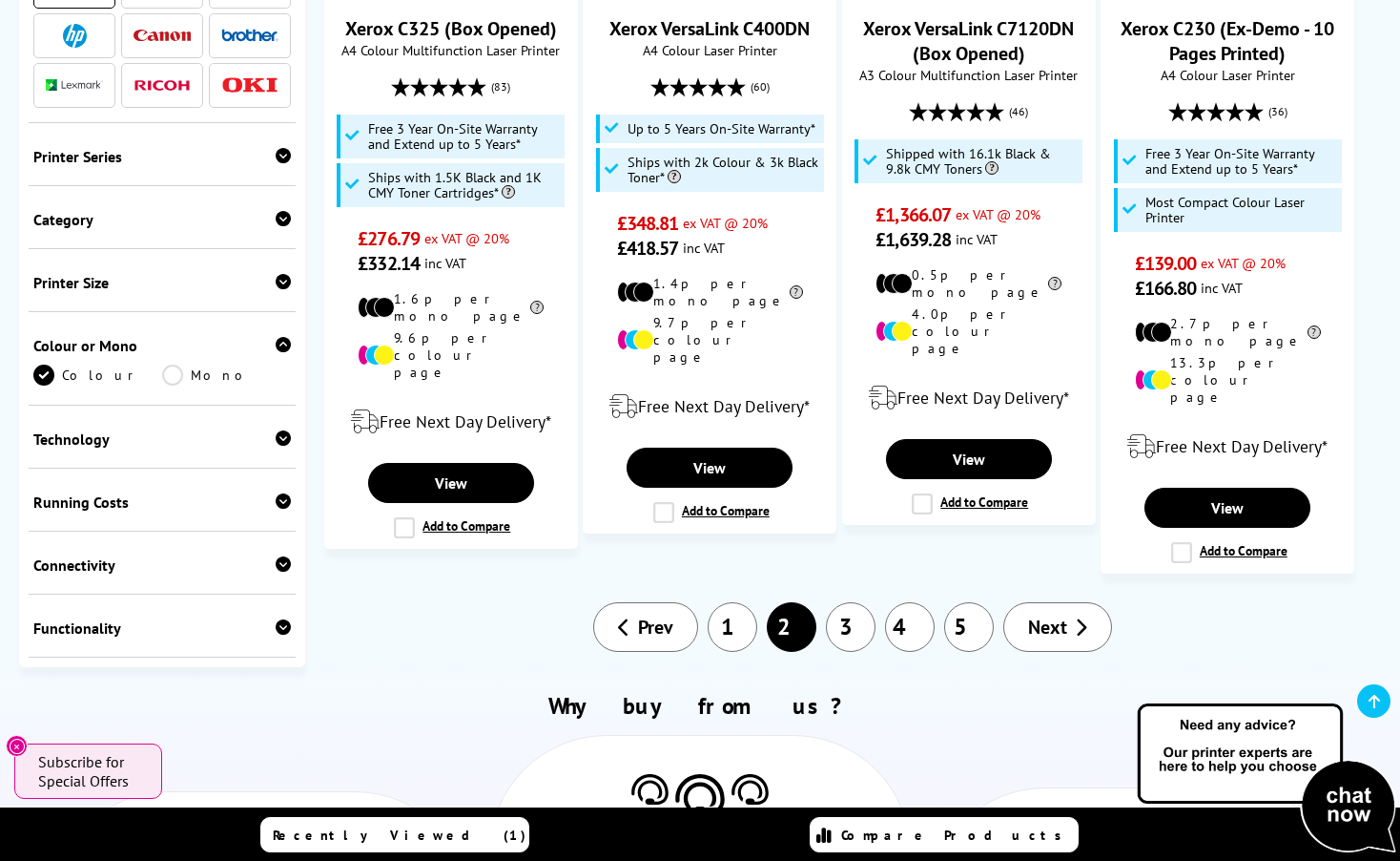
click at [837, 602] on link "3" at bounding box center [851, 627] width 50 height 50
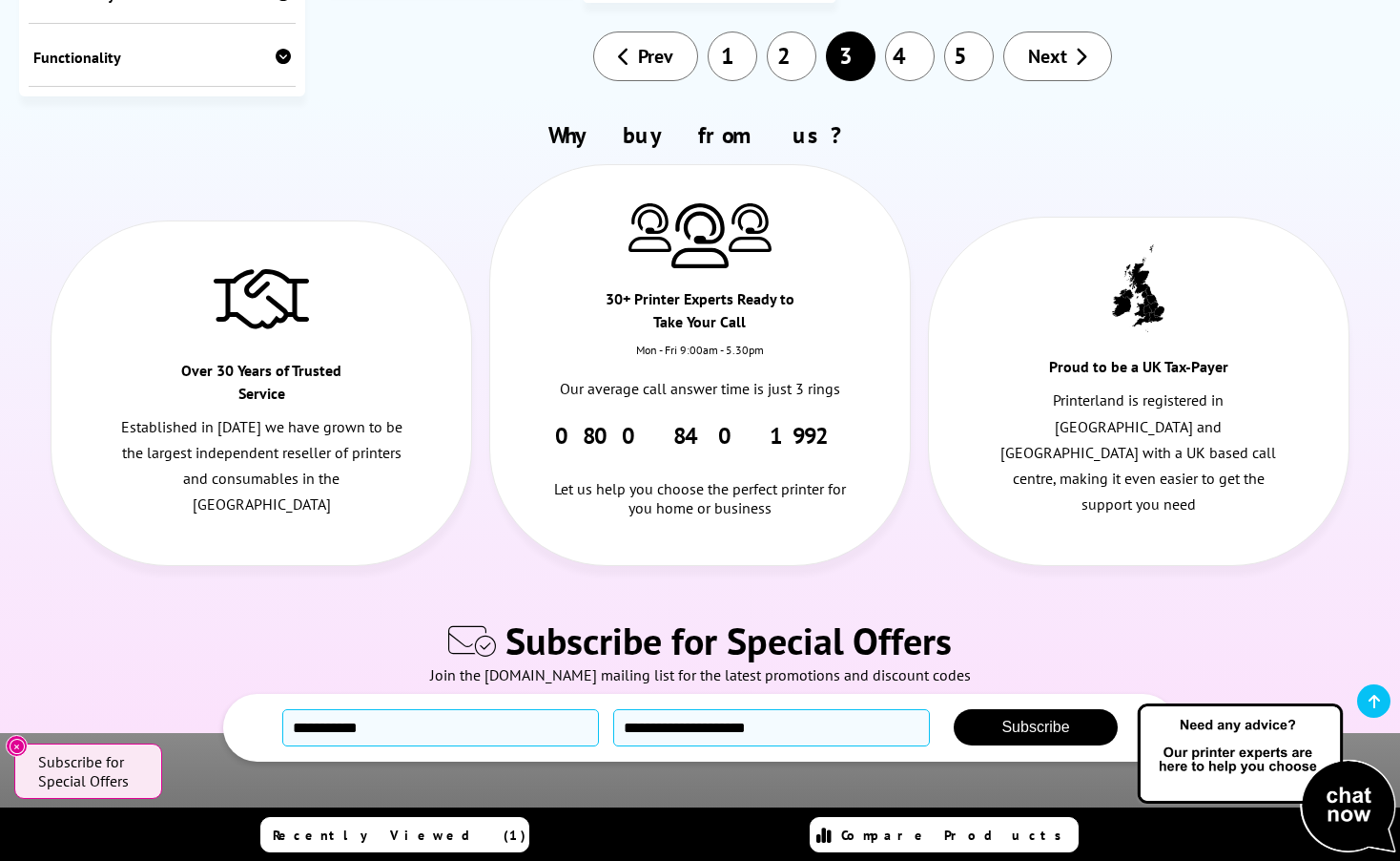
scroll to position [2480, 0]
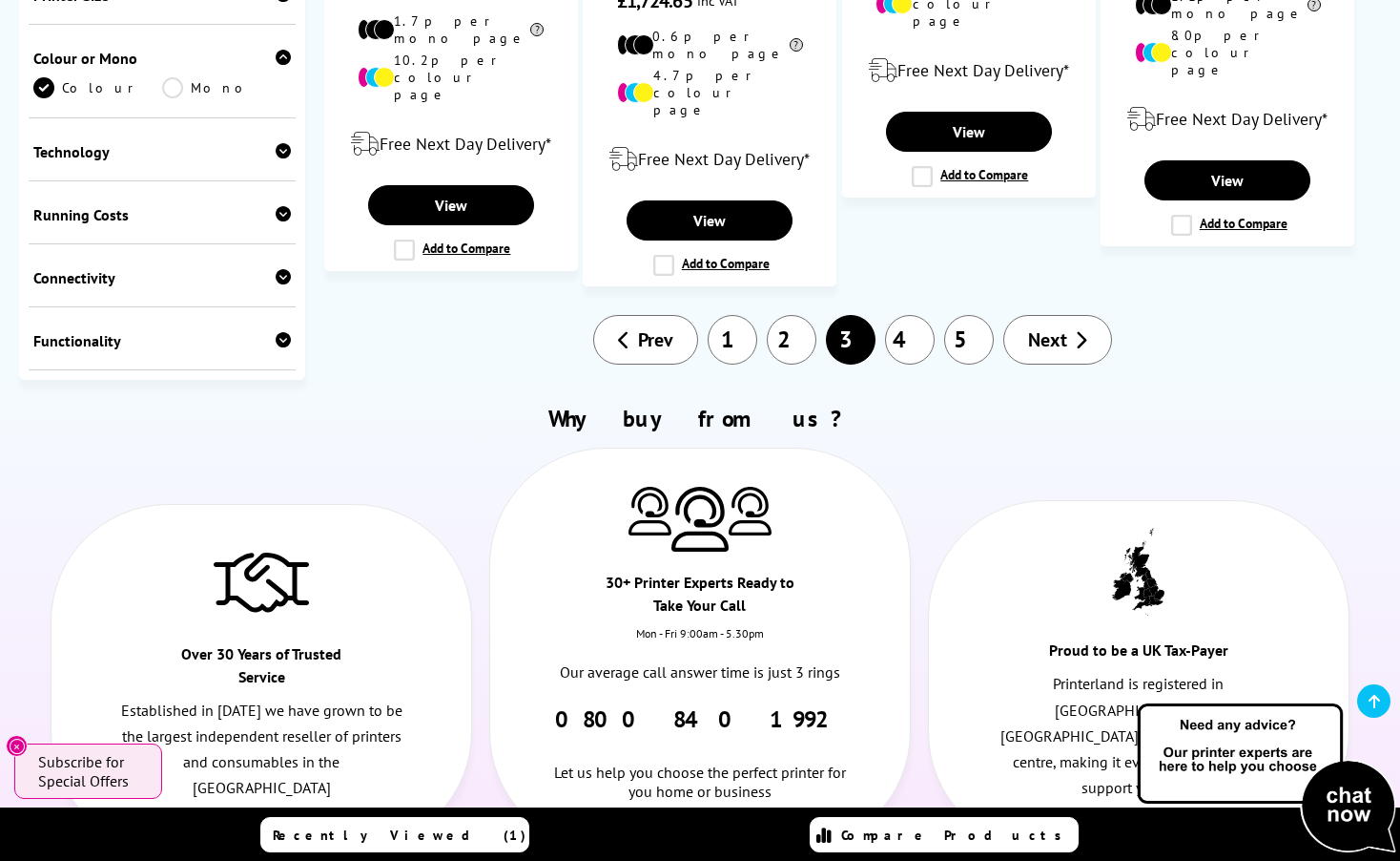
click at [898, 314] on link "4" at bounding box center [909, 339] width 50 height 50
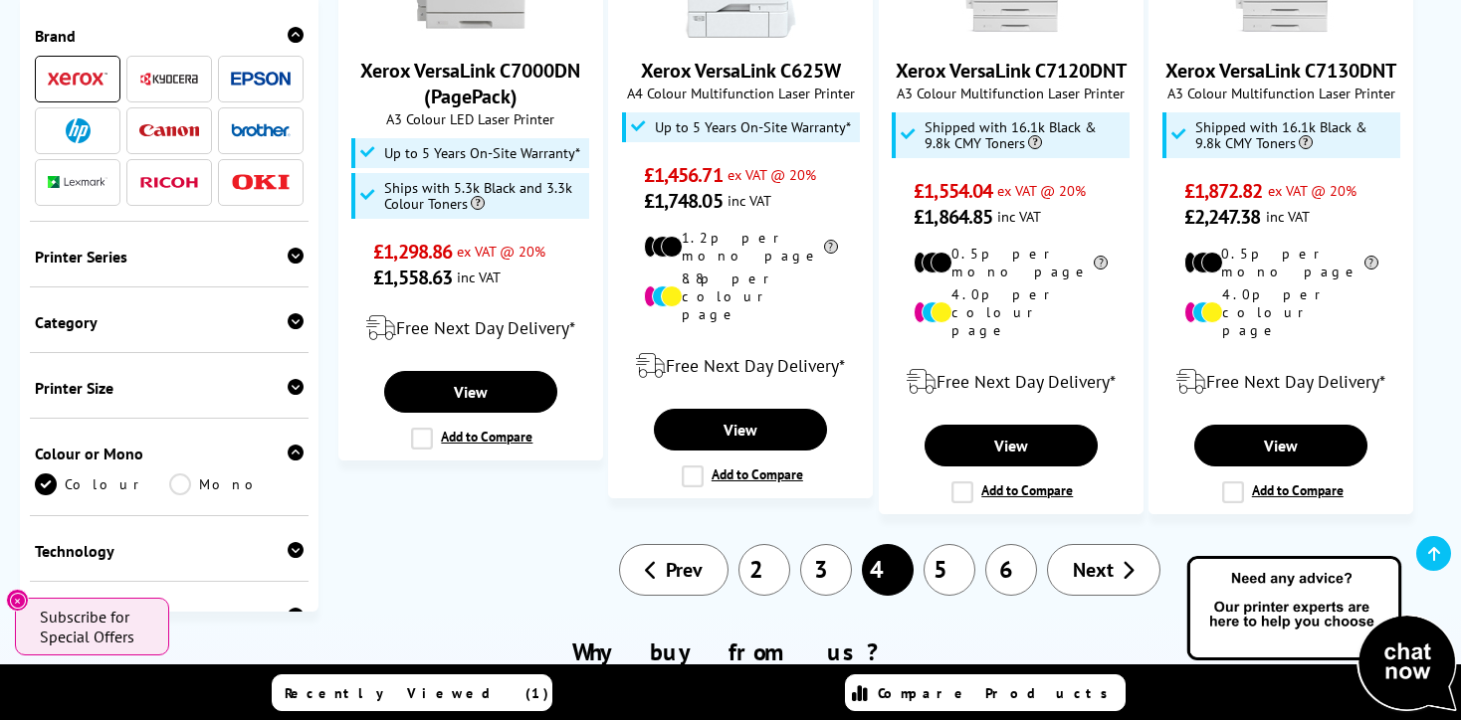
scroll to position [2189, 0]
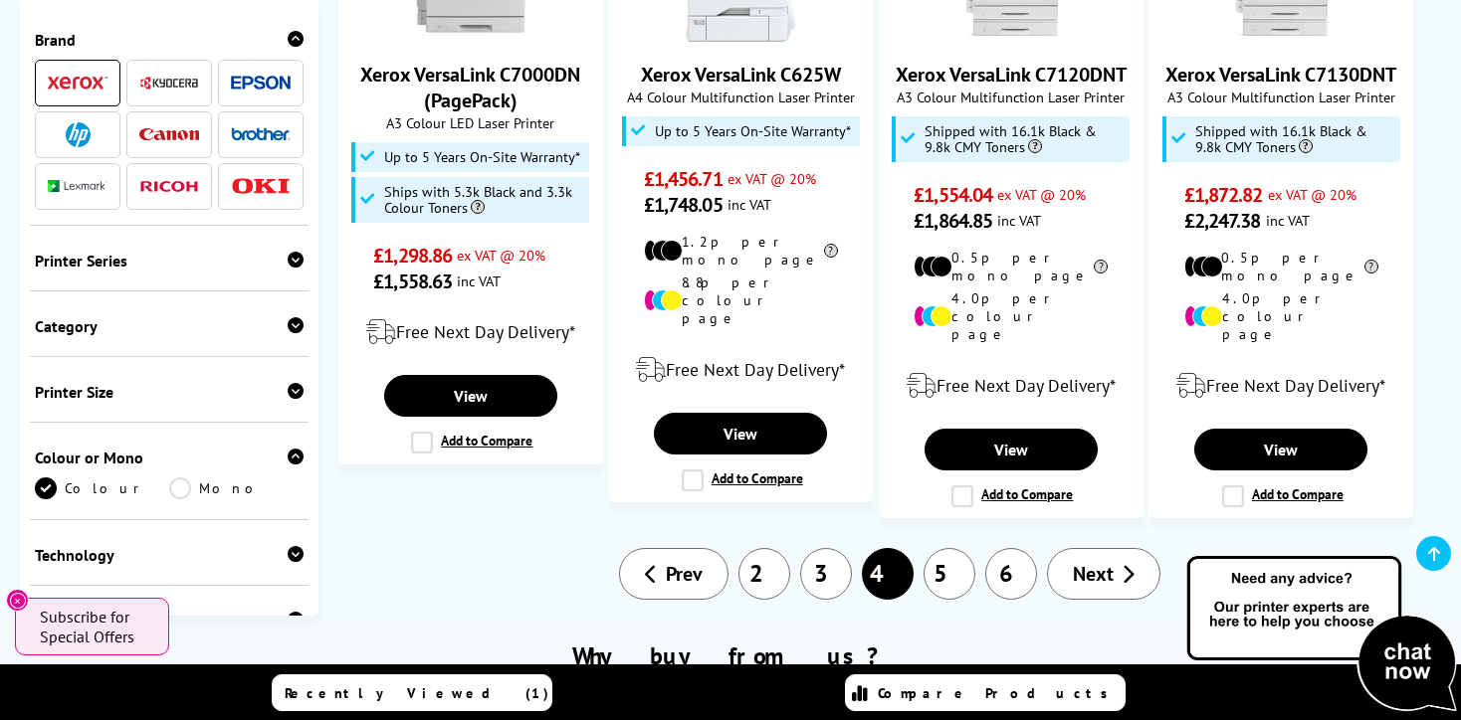
click at [939, 548] on link "5" at bounding box center [949, 574] width 52 height 52
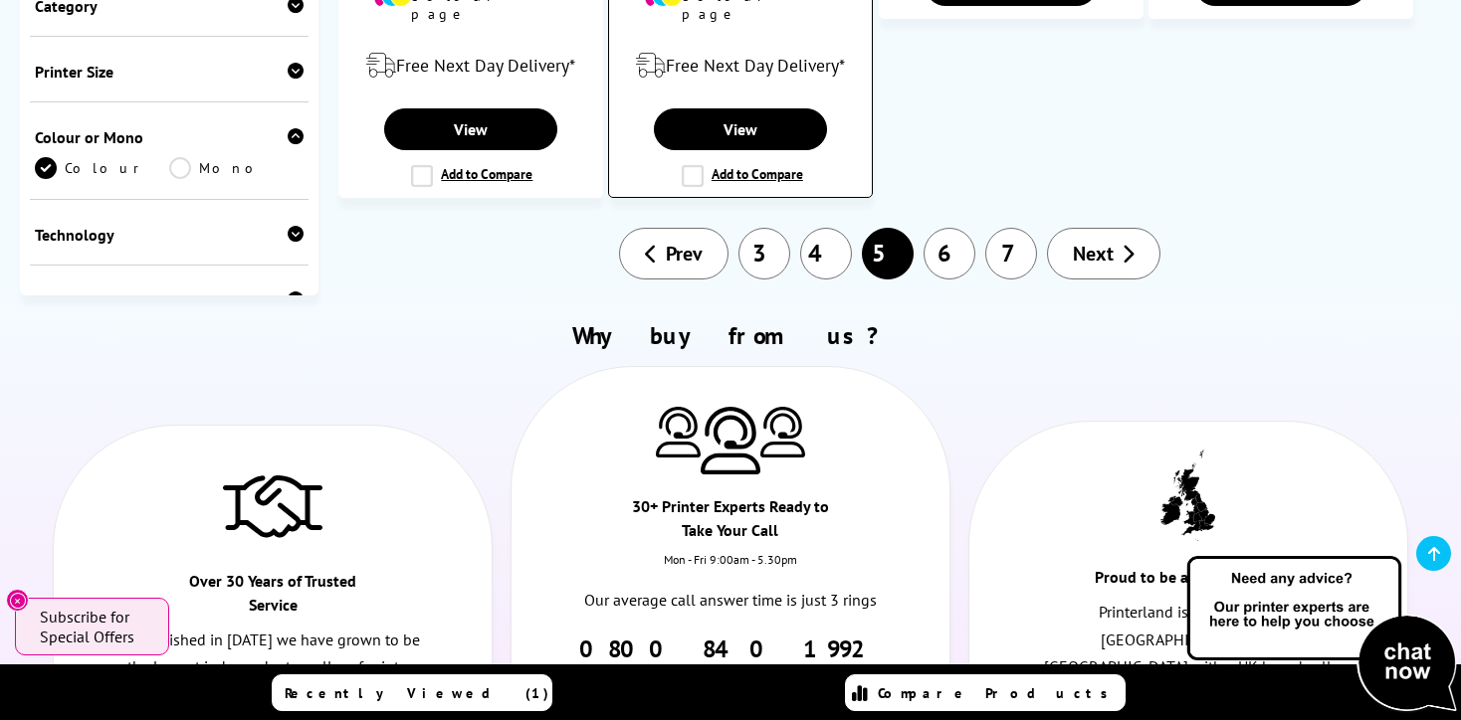
scroll to position [2289, 0]
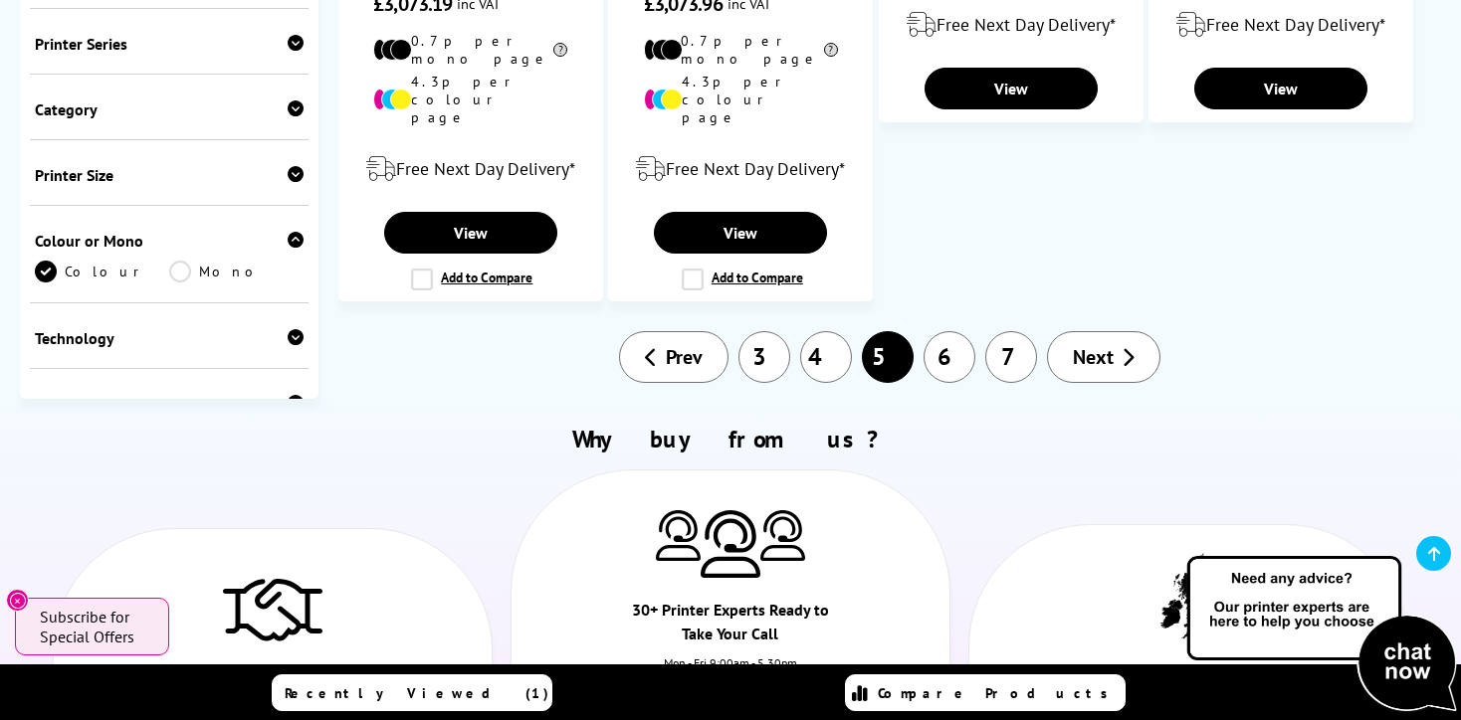
click at [765, 331] on link "3" at bounding box center [764, 357] width 52 height 52
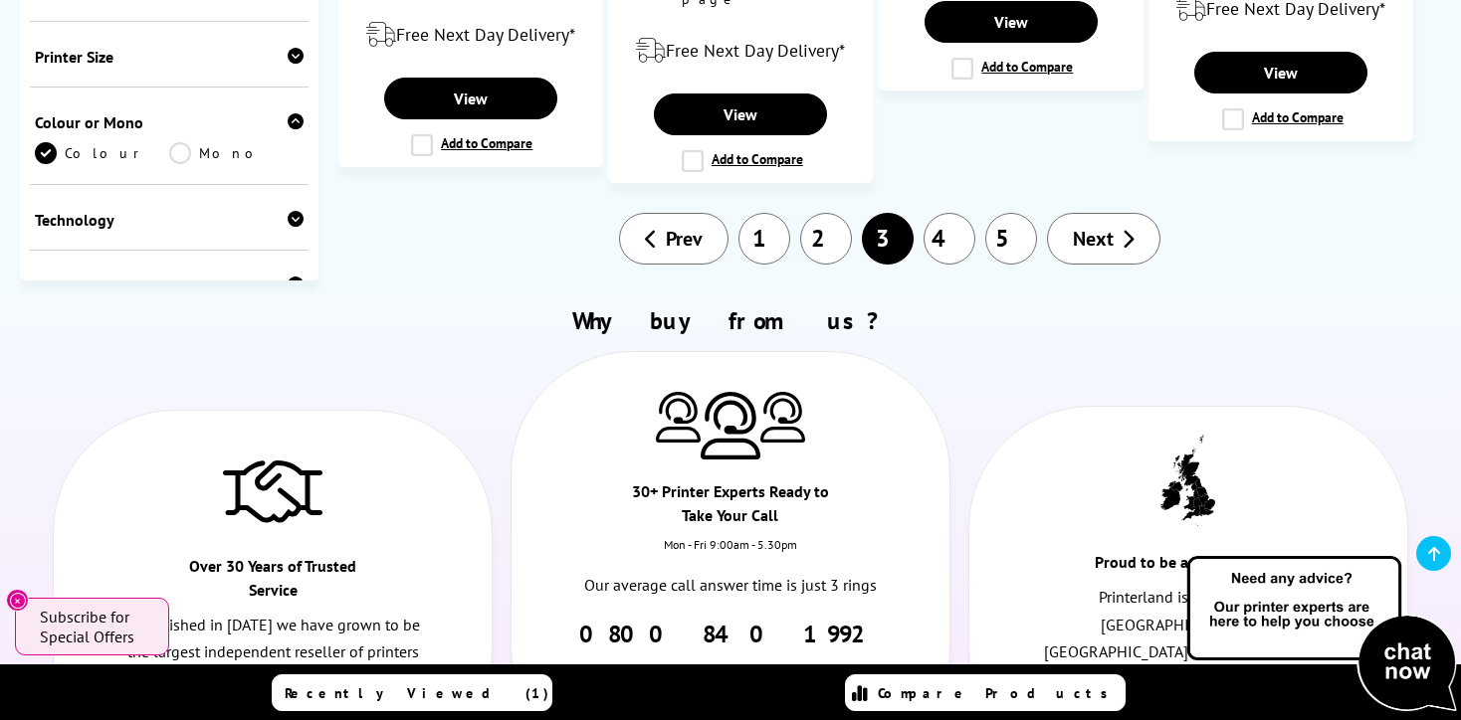
scroll to position [2488, 0]
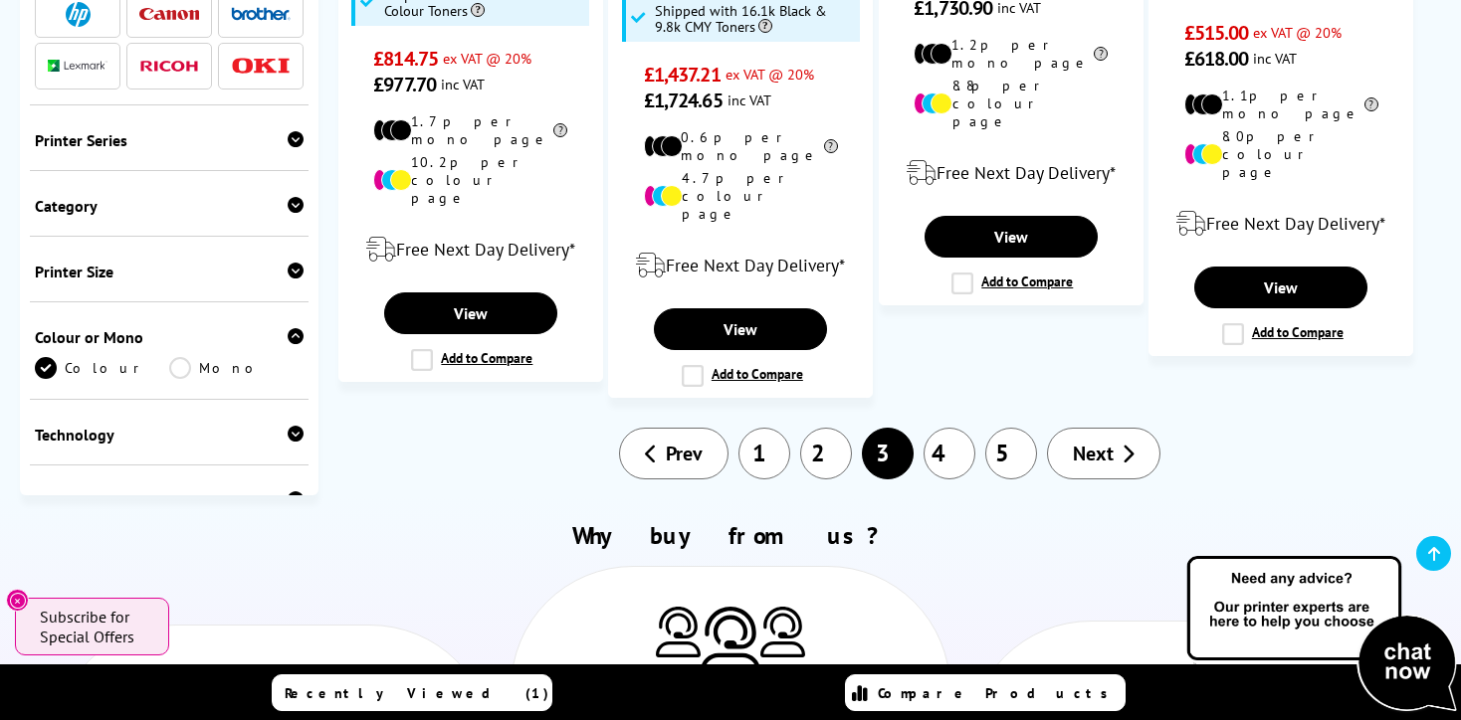
click at [779, 428] on link "1" at bounding box center [764, 454] width 52 height 52
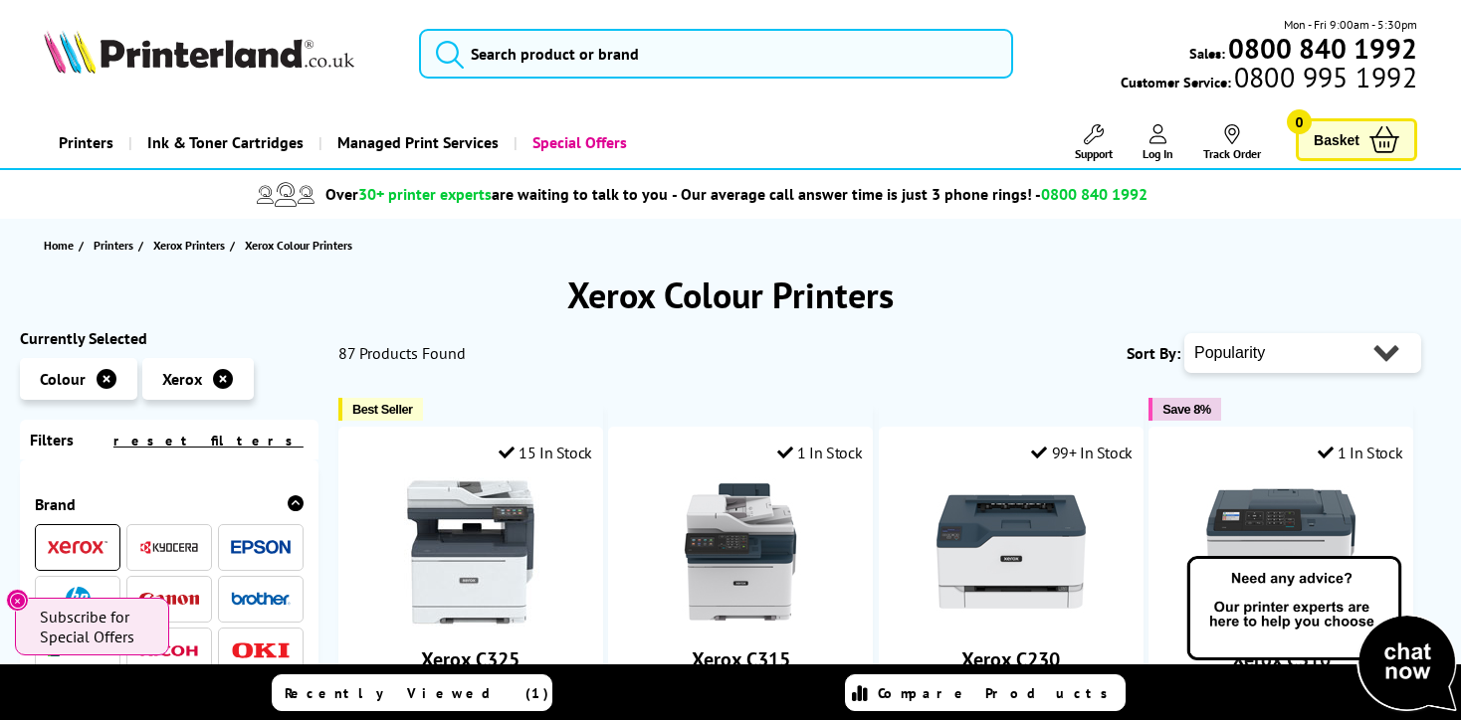
click at [1294, 83] on span "0800 995 1992" at bounding box center [1324, 77] width 186 height 19
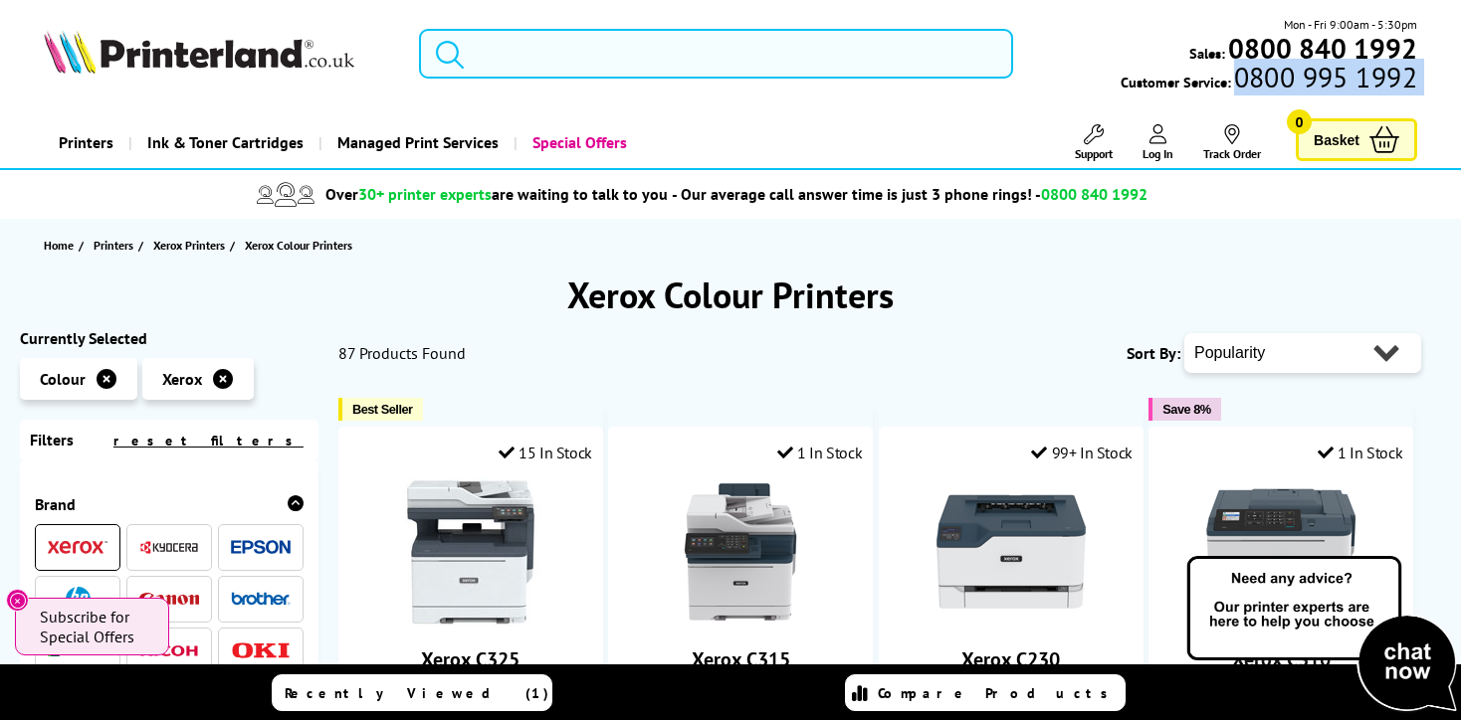
click at [1246, 54] on b "0800 840 1992" at bounding box center [1322, 48] width 189 height 37
click at [1254, 87] on span "0800 995 1992" at bounding box center [1324, 77] width 186 height 19
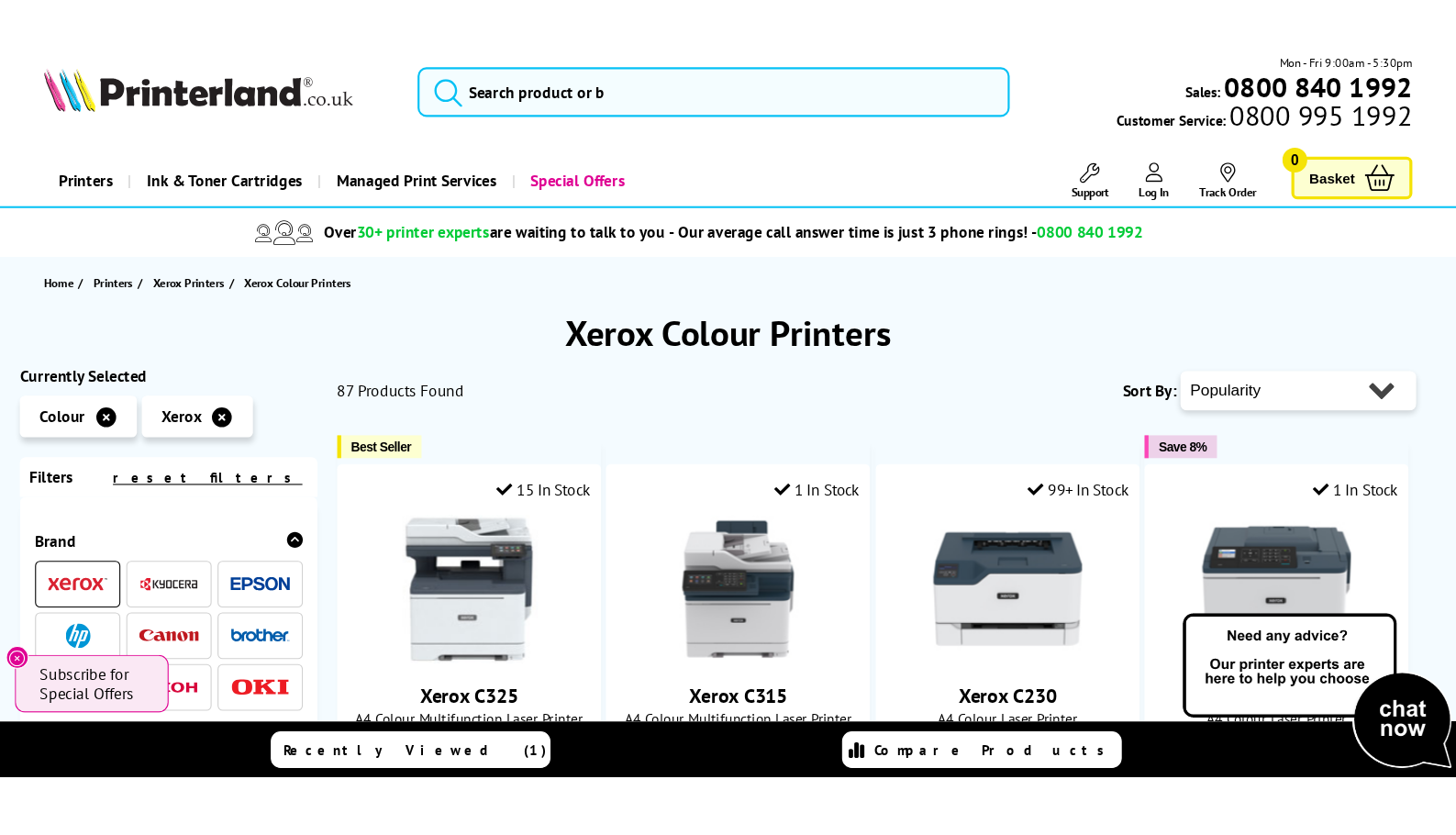
scroll to position [37, 0]
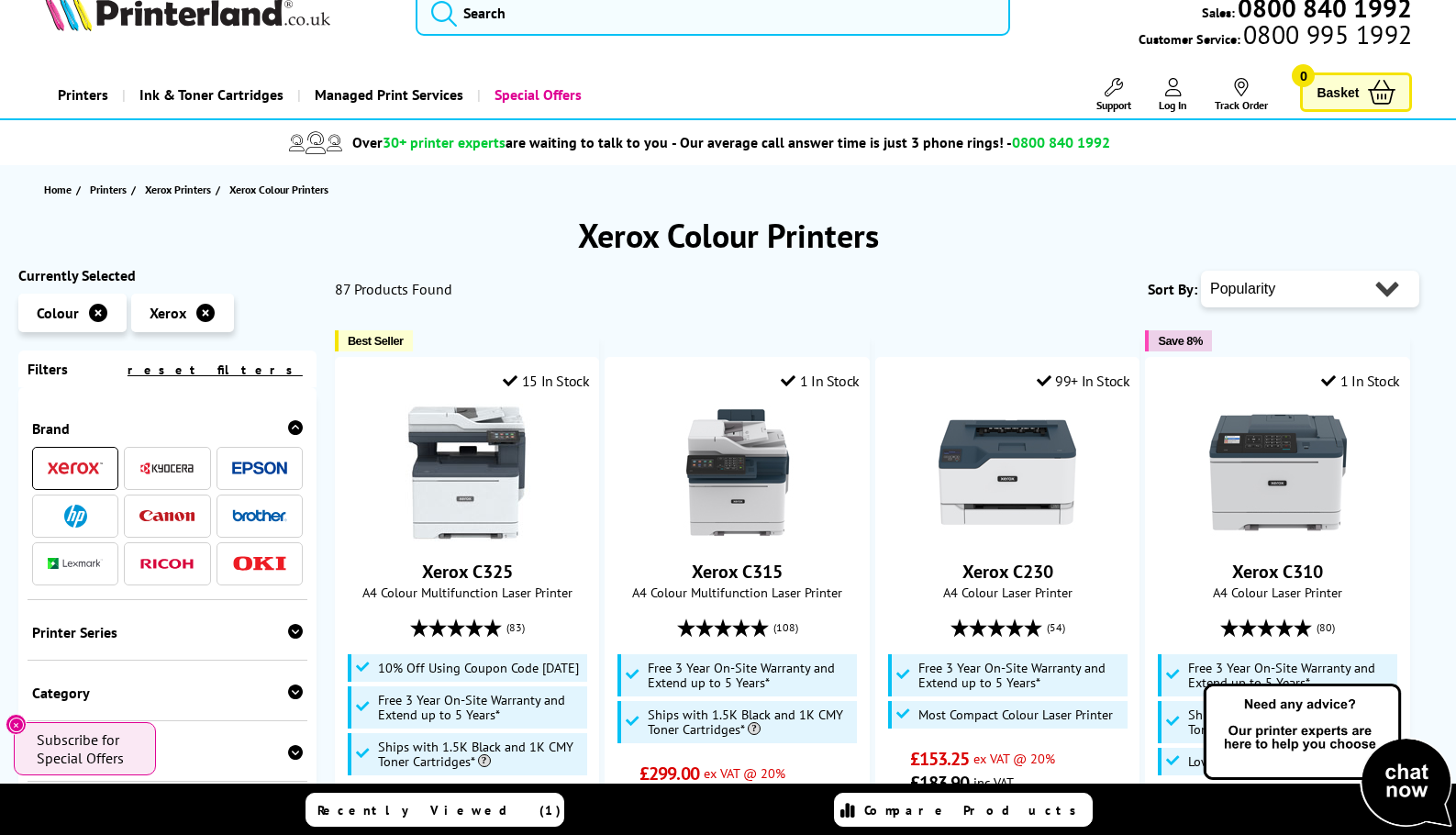
click at [643, 235] on h1 "Xerox Colour Printers" at bounding box center [728, 235] width 1419 height 43
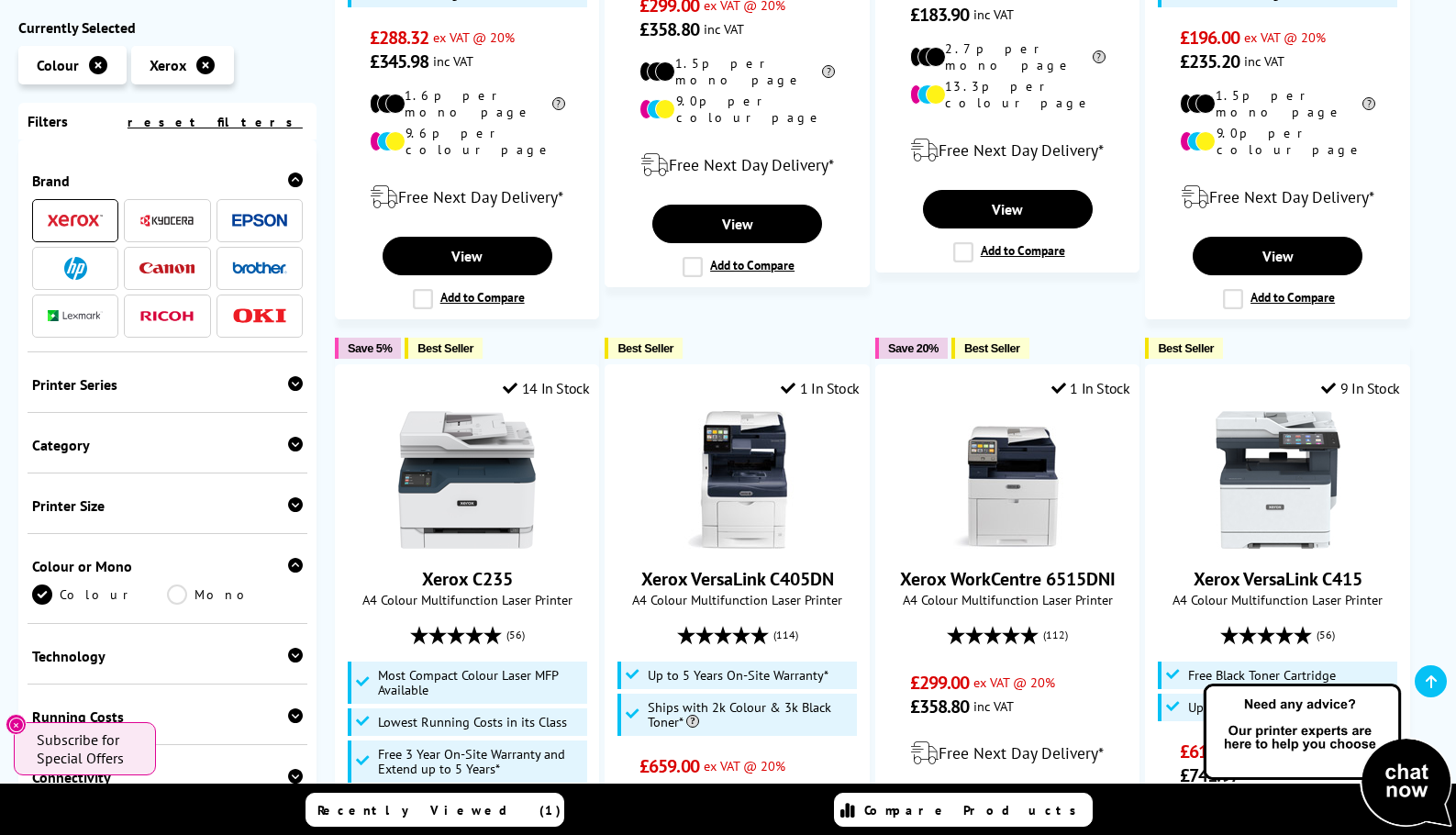
scroll to position [0, 0]
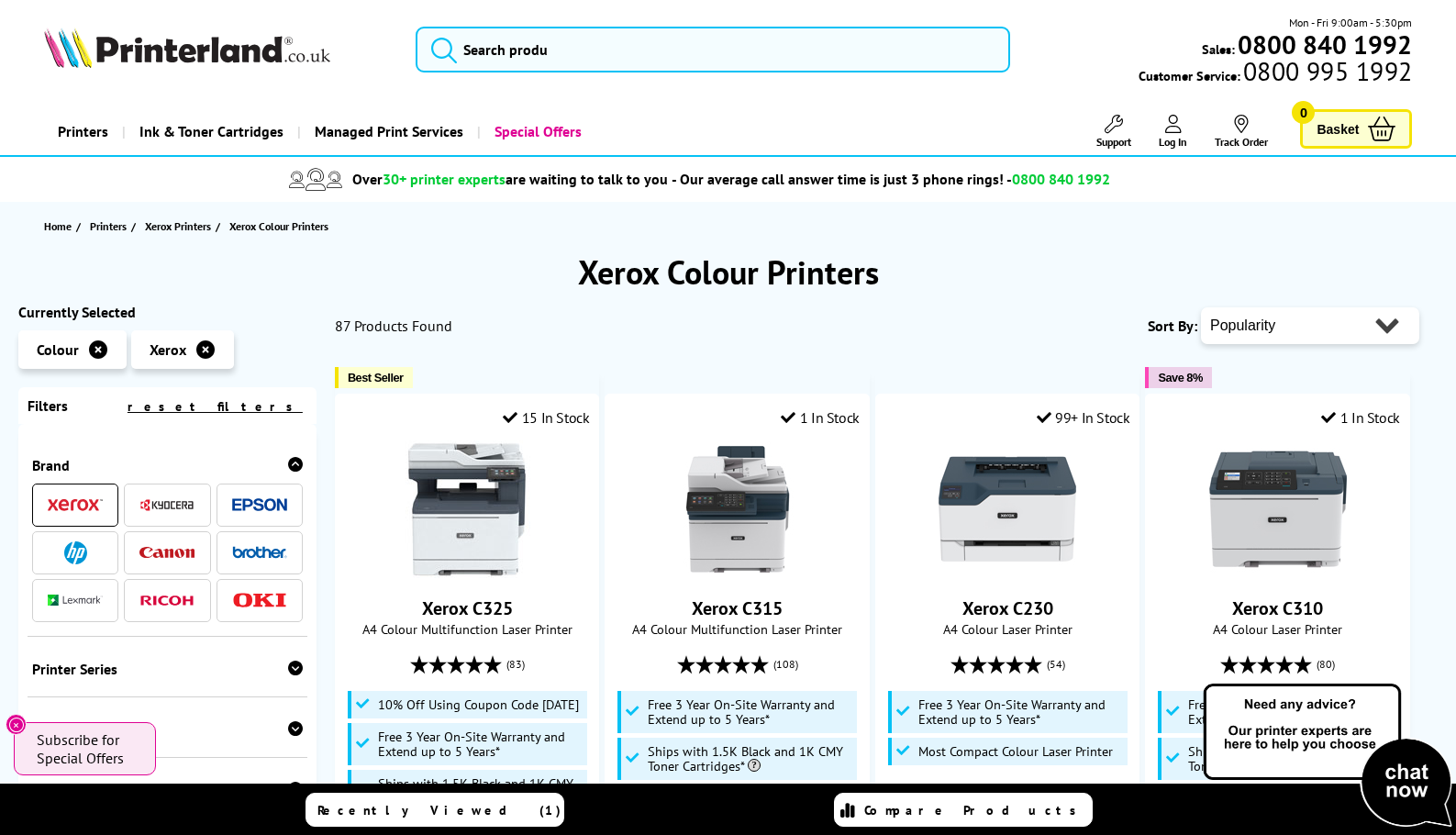
drag, startPoint x: 1185, startPoint y: 624, endPoint x: 1108, endPoint y: 279, distance: 353.5
click at [786, 268] on h1 "Xerox Colour Printers" at bounding box center [728, 272] width 1419 height 43
click at [638, 288] on h1 "Xerox Colour Printers" at bounding box center [728, 272] width 1419 height 43
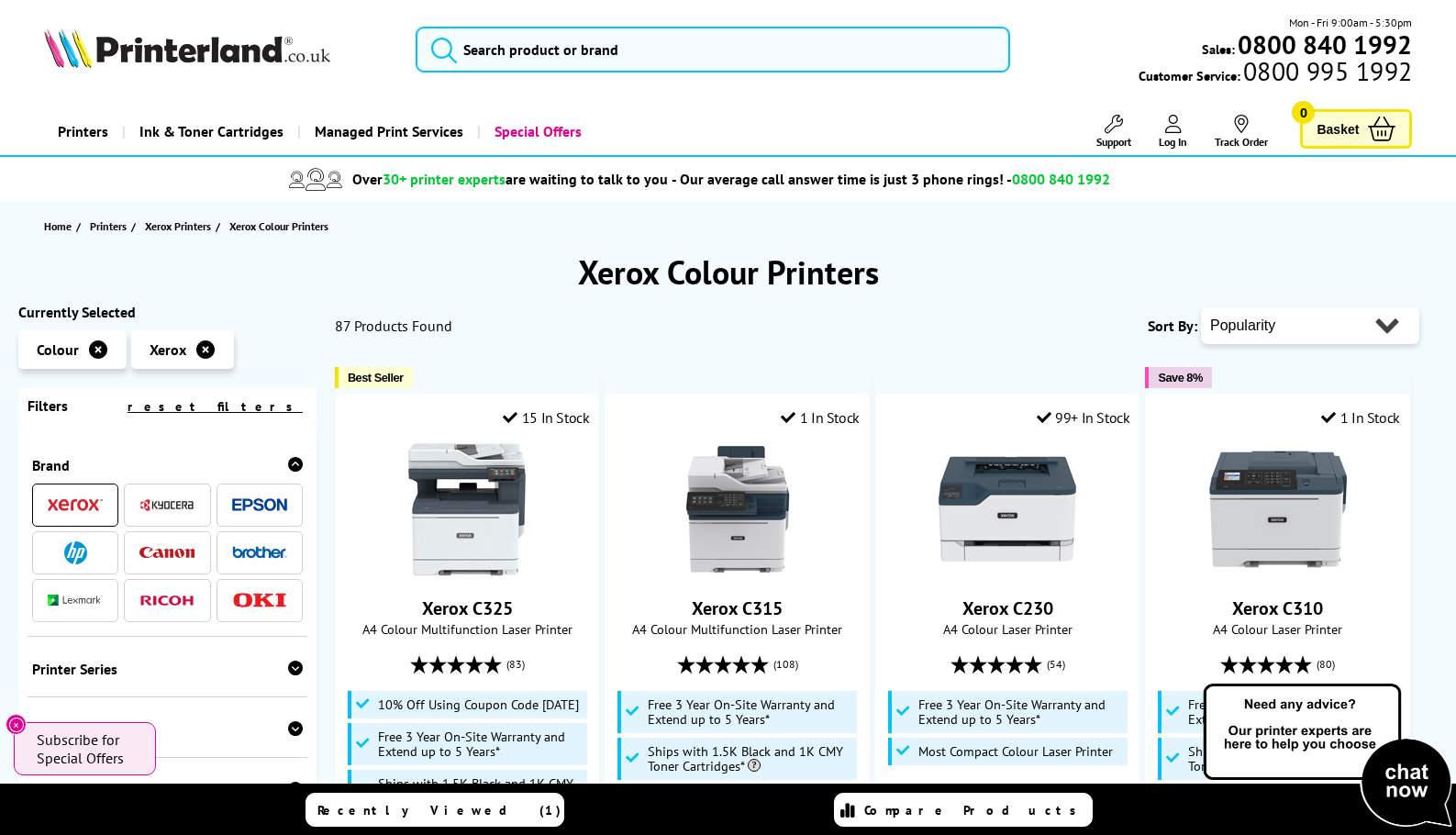
click at [411, 323] on span "87 Products Found" at bounding box center [393, 325] width 117 height 18
click at [772, 263] on h1 "Xerox Colour Printers" at bounding box center [728, 272] width 1419 height 43
click at [1284, 65] on span "0800 995 1992" at bounding box center [1326, 71] width 172 height 18
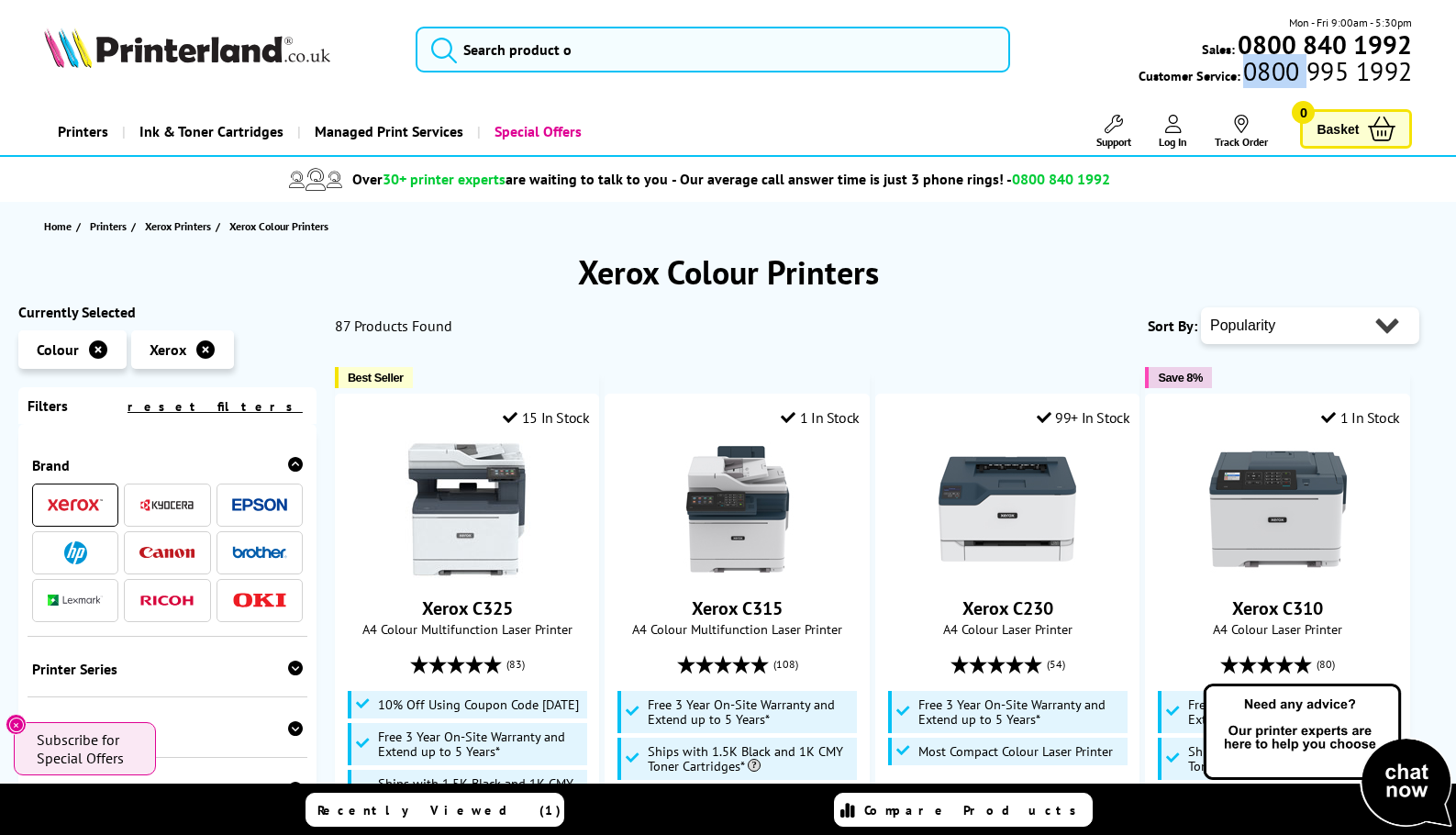
click at [1284, 65] on span "0800 995 1992" at bounding box center [1326, 71] width 172 height 18
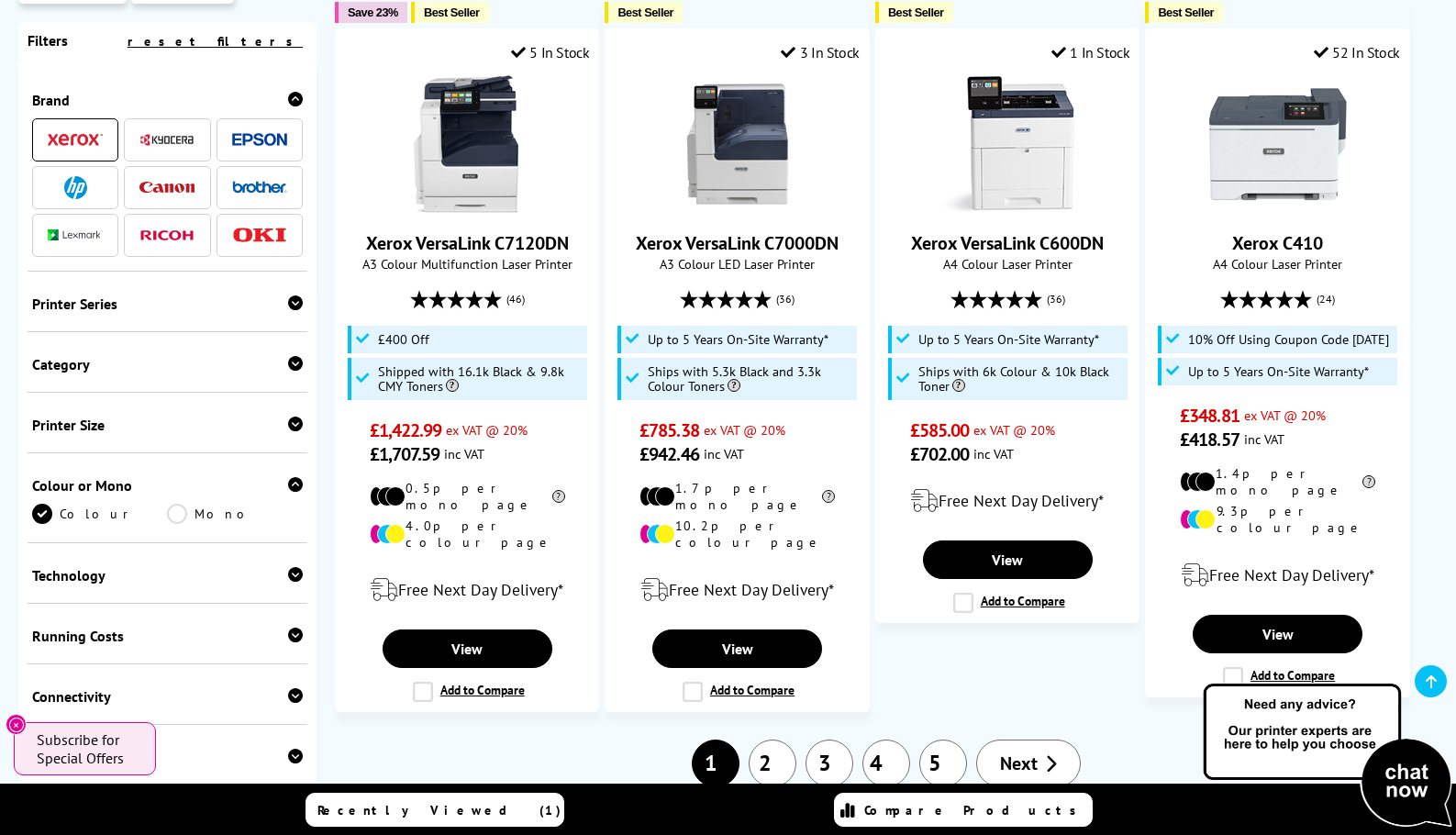
scroll to position [2201, 0]
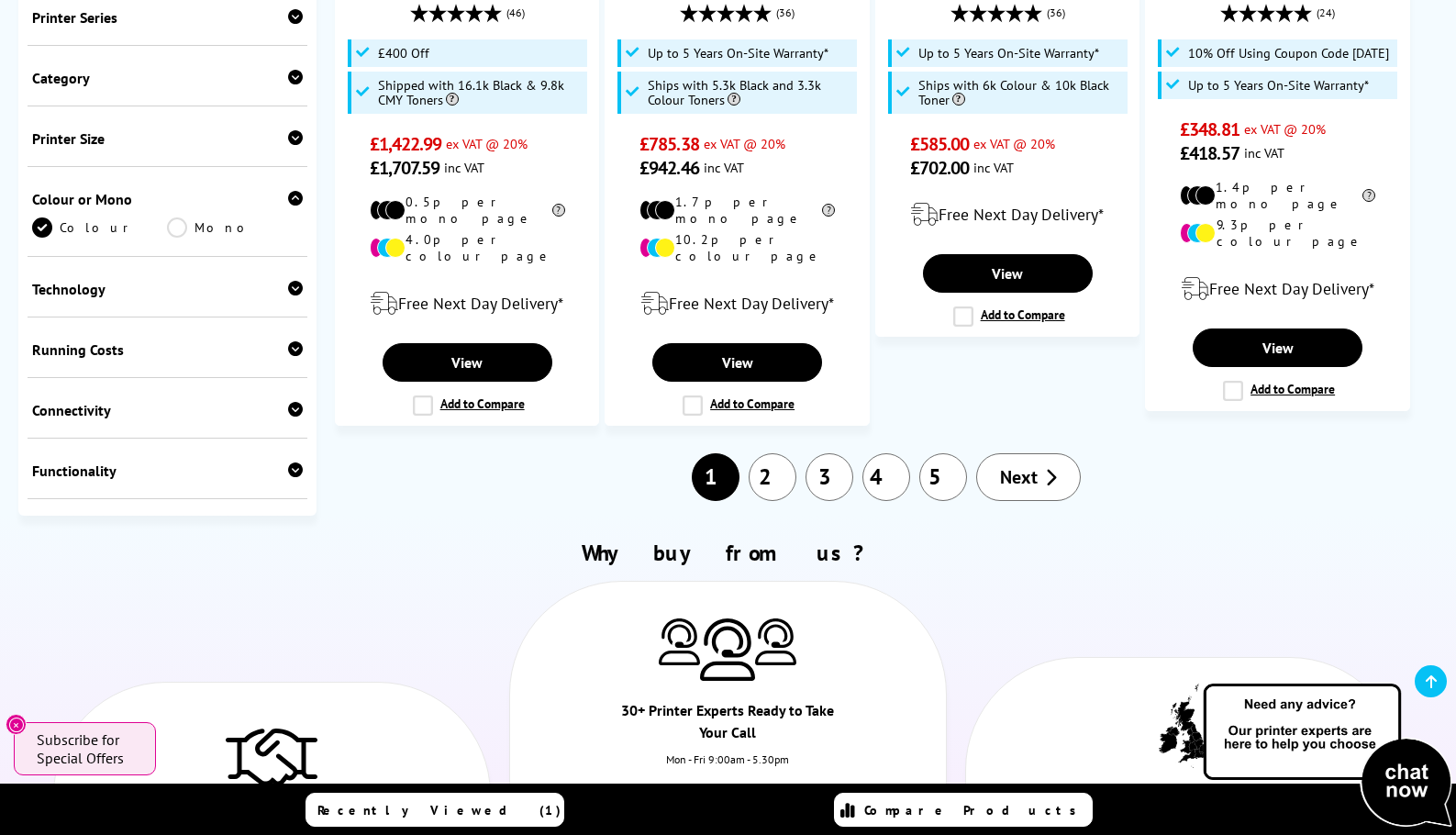
click at [767, 453] on link "2" at bounding box center [773, 477] width 48 height 48
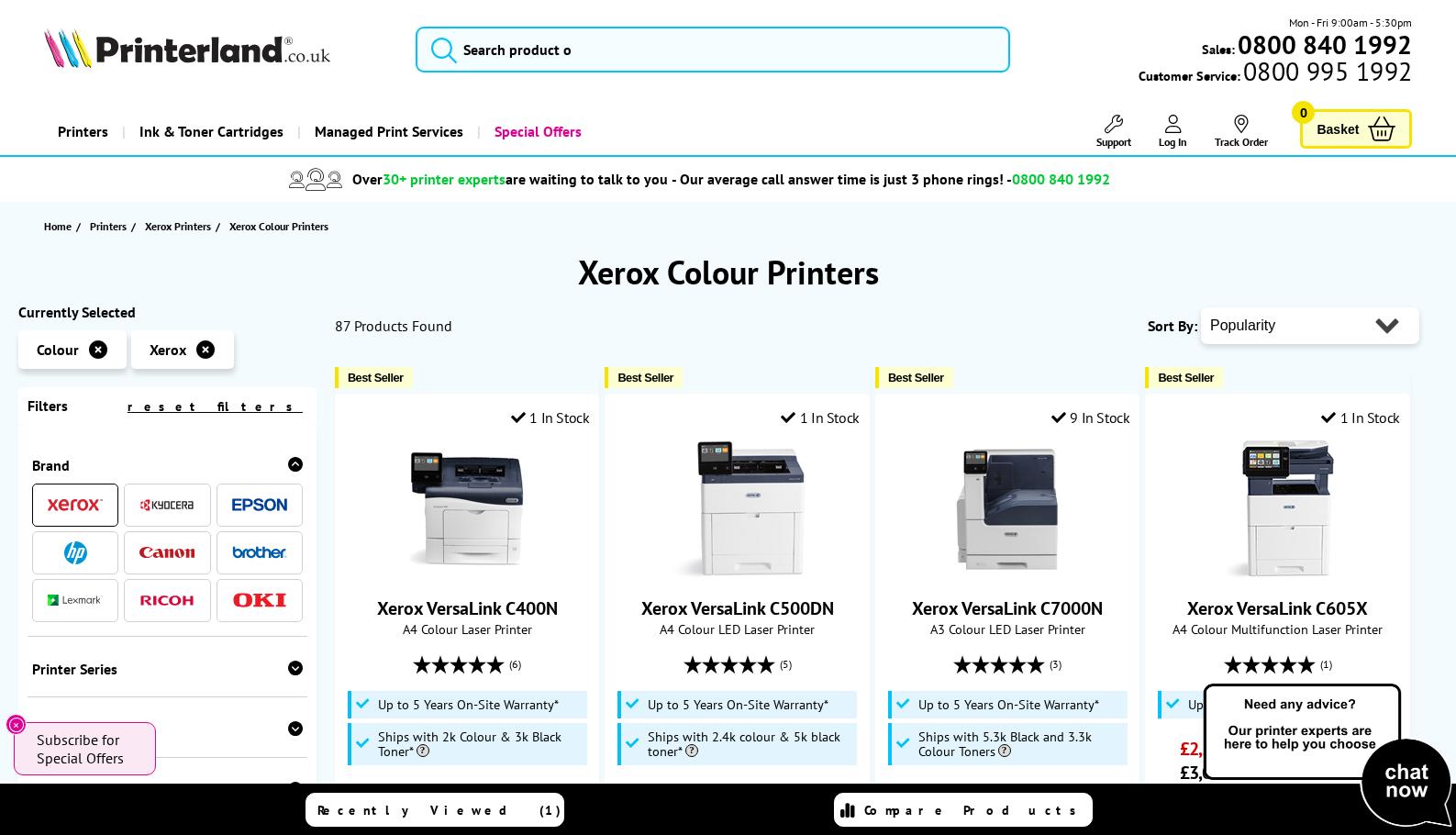
drag, startPoint x: 498, startPoint y: 412, endPoint x: 466, endPoint y: 21, distance: 392.3
click at [144, 50] on img at bounding box center [187, 48] width 286 height 41
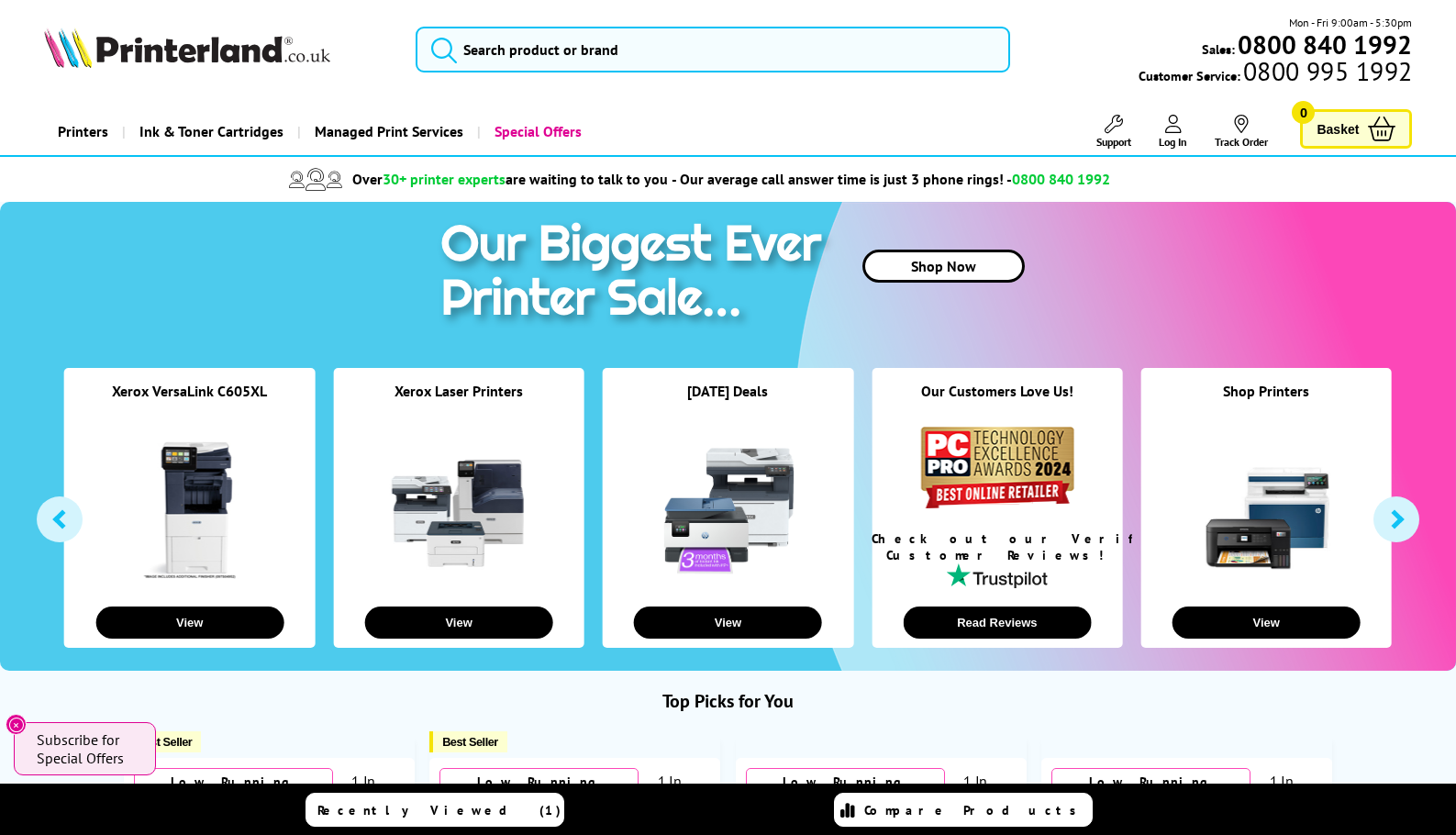
click at [621, 251] on img at bounding box center [636, 274] width 409 height 144
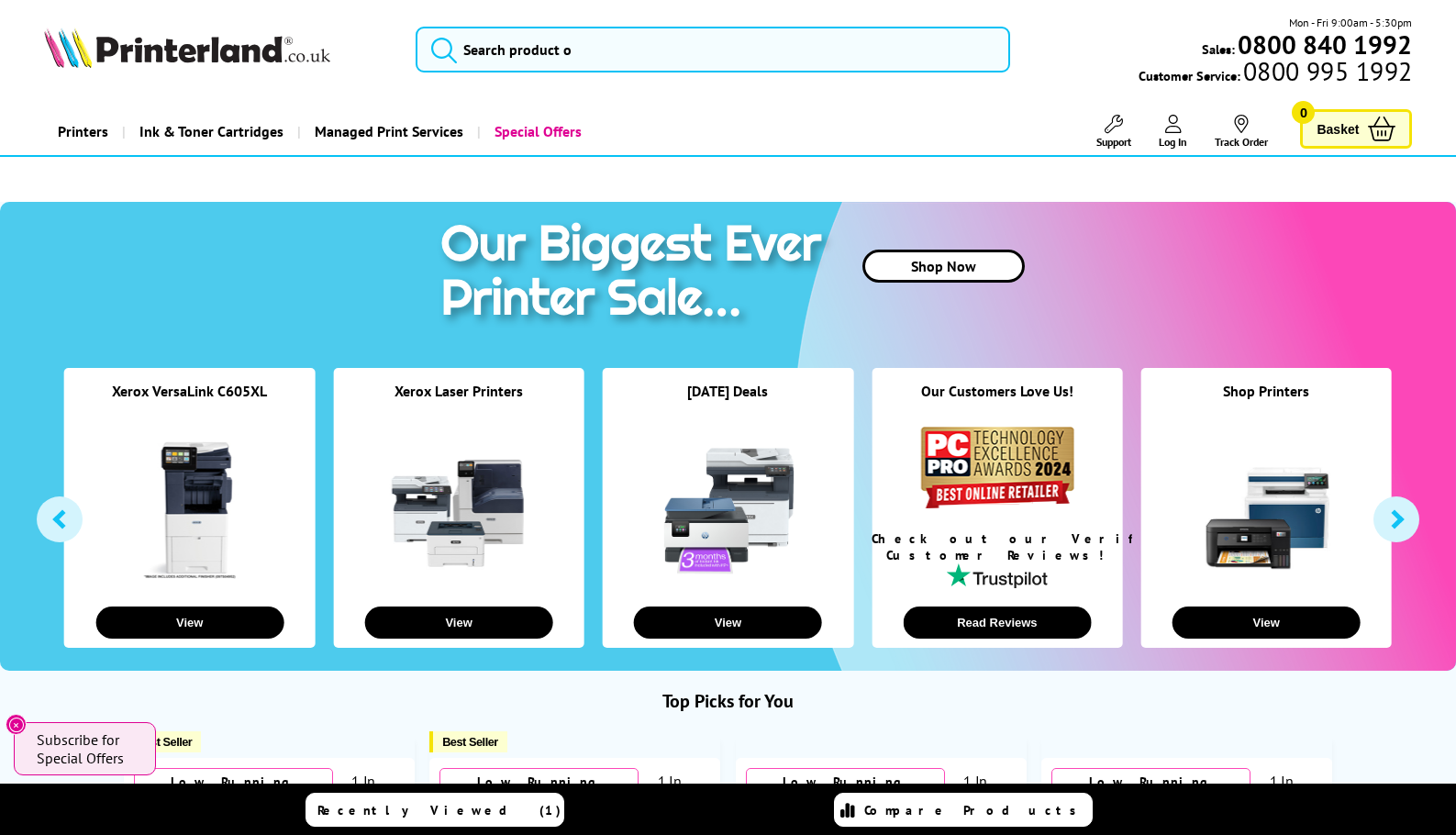
click at [469, 243] on img at bounding box center [636, 274] width 409 height 144
click at [468, 243] on img at bounding box center [636, 274] width 409 height 144
